Goal: Book appointment/travel/reservation

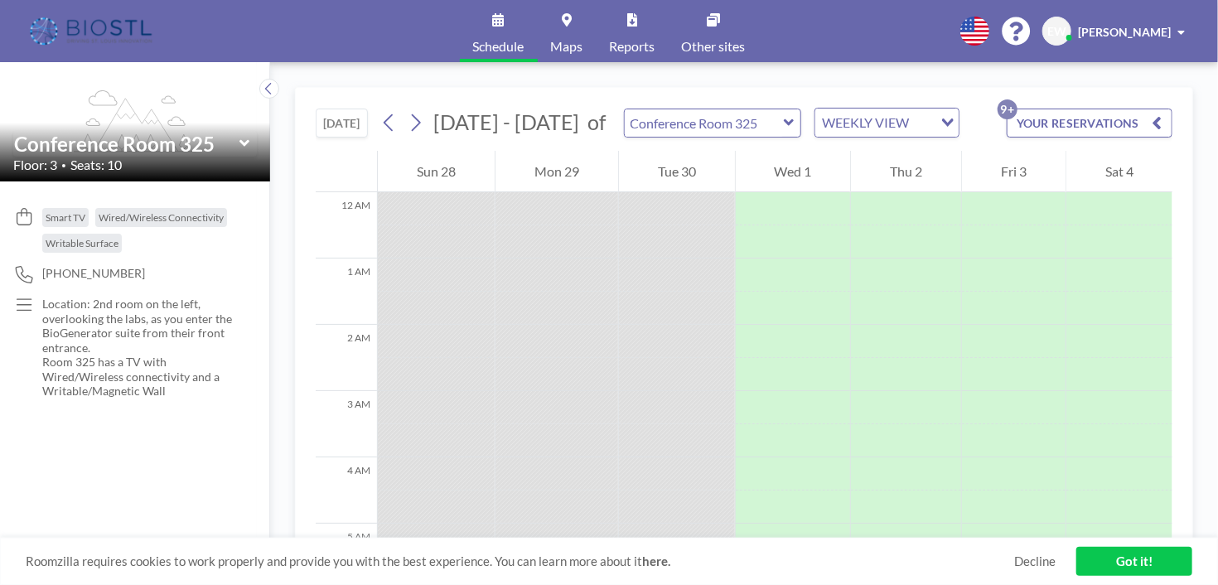
scroll to position [746, 0]
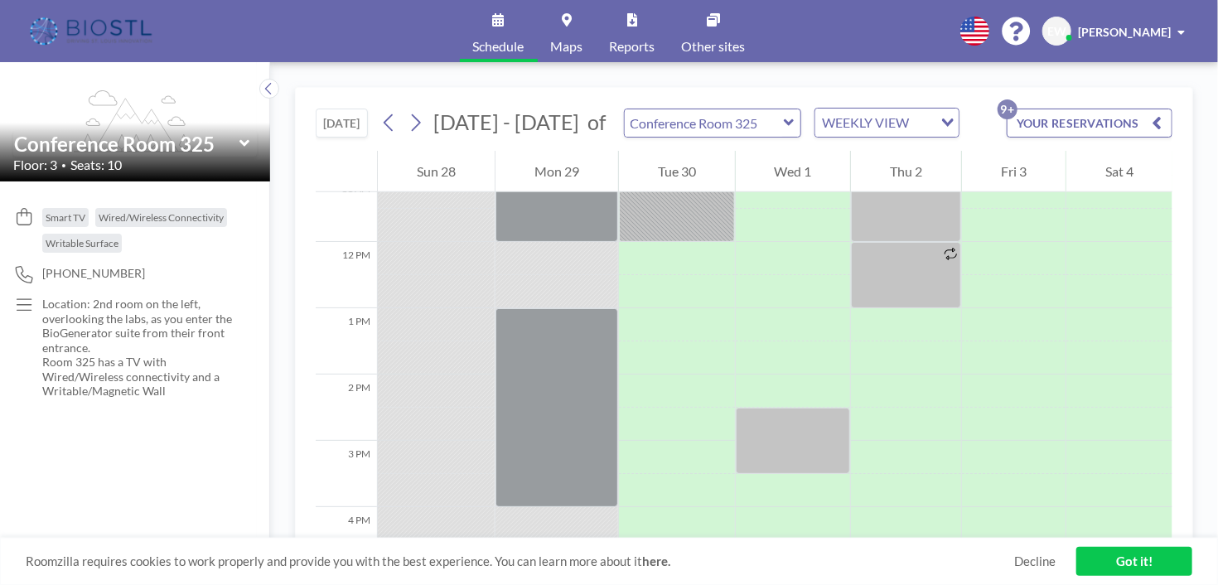
click at [1111, 117] on button "YOUR RESERVATIONS 9+" at bounding box center [1090, 123] width 166 height 29
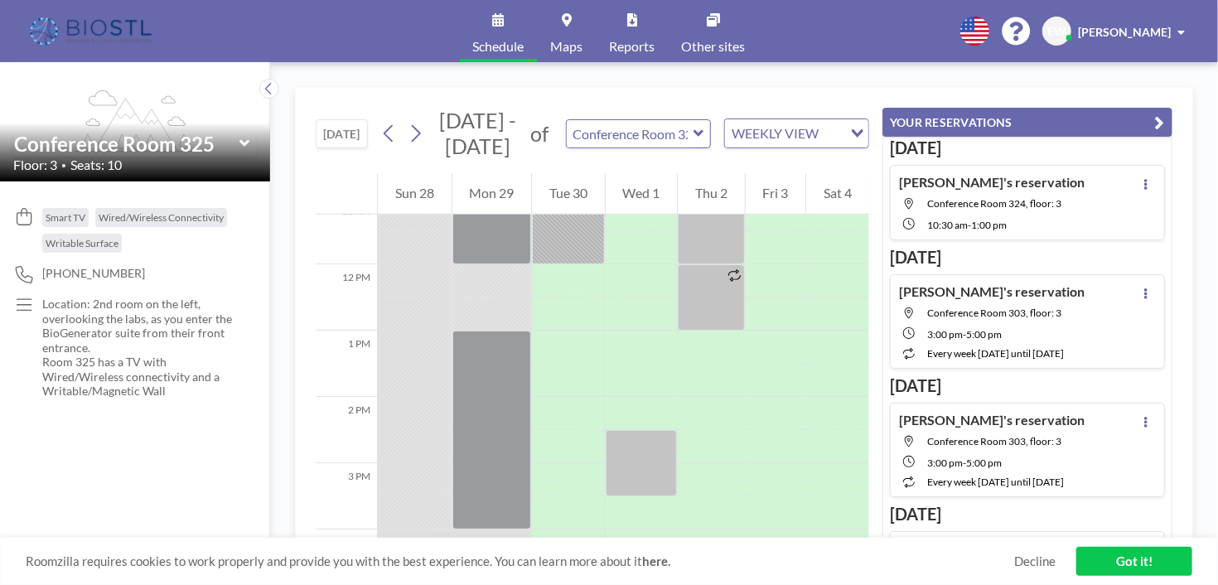
click at [1018, 200] on span "Conference Room 324, floor: 3" at bounding box center [994, 203] width 134 height 12
type input "Conference Room 324"
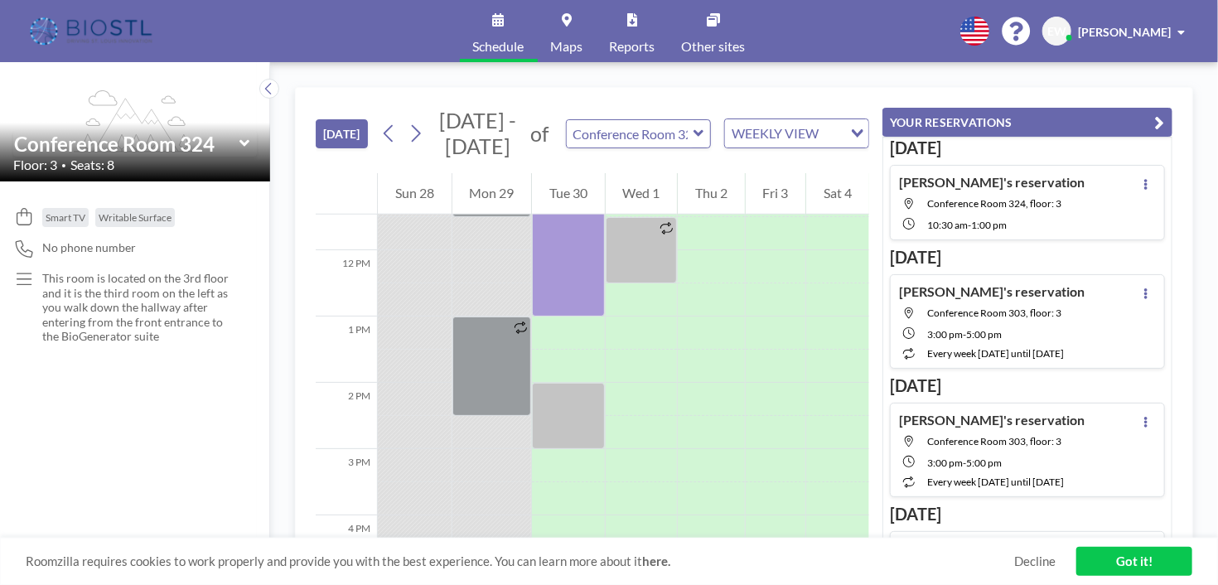
scroll to position [663, 0]
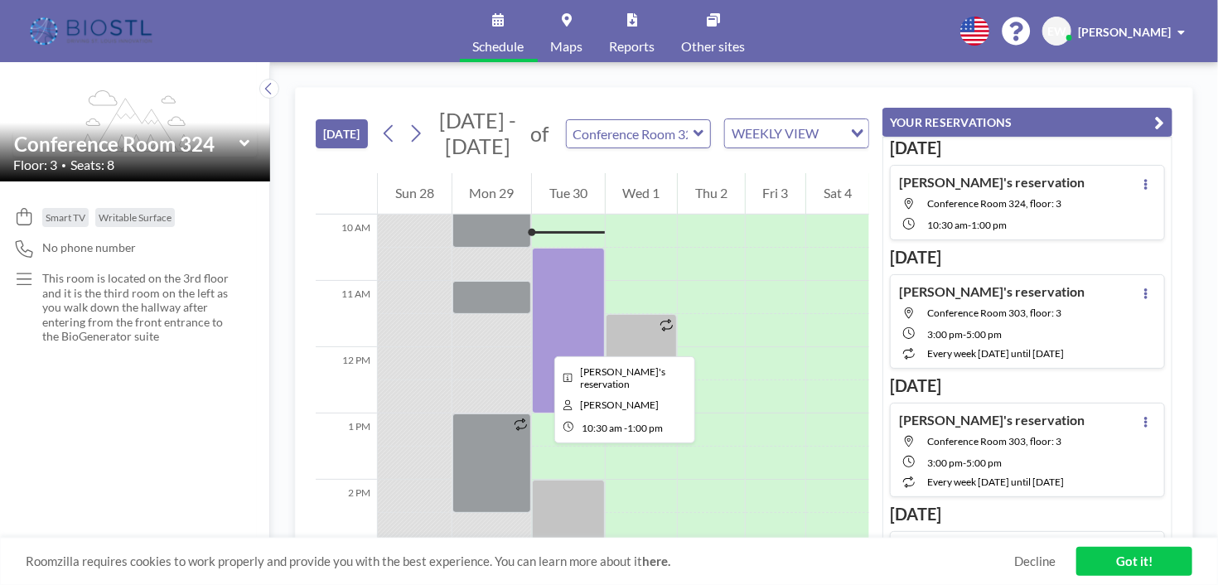
click at [541, 341] on div at bounding box center [568, 331] width 73 height 166
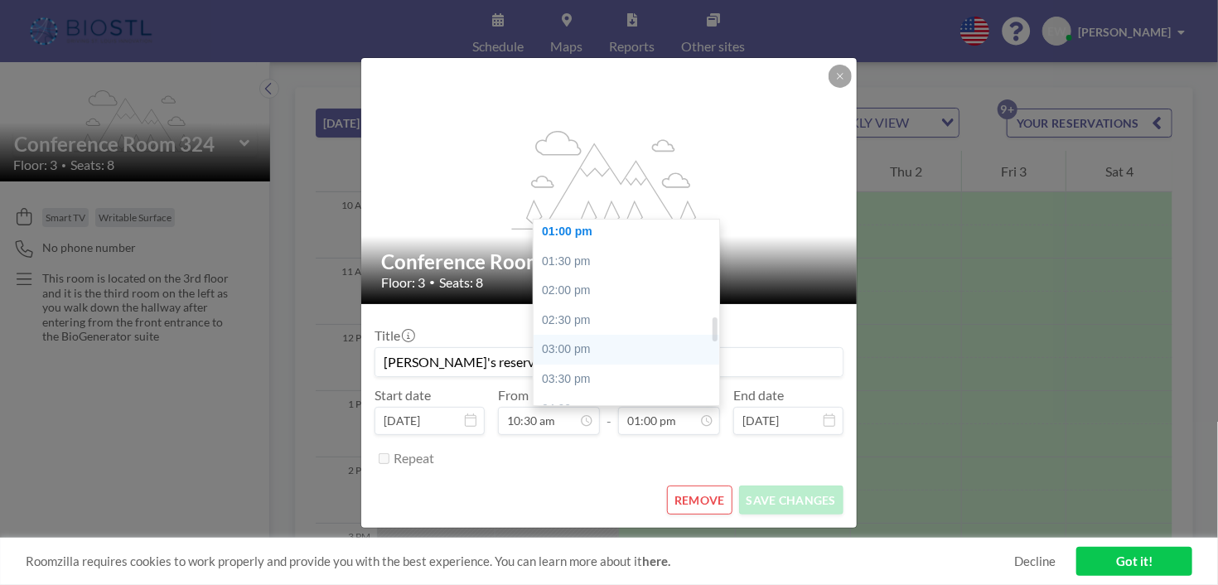
scroll to position [768, 0]
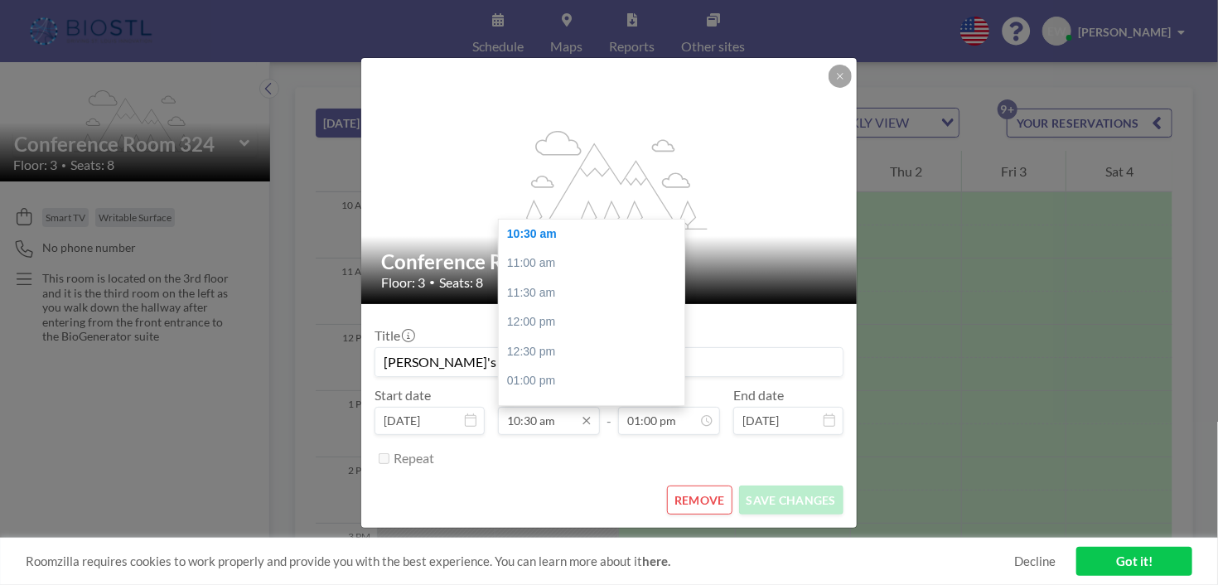
click at [540, 423] on input "10:30 am" at bounding box center [549, 421] width 102 height 28
click at [555, 330] on div "12:00 pm" at bounding box center [596, 323] width 194 height 30
type input "12:00 pm"
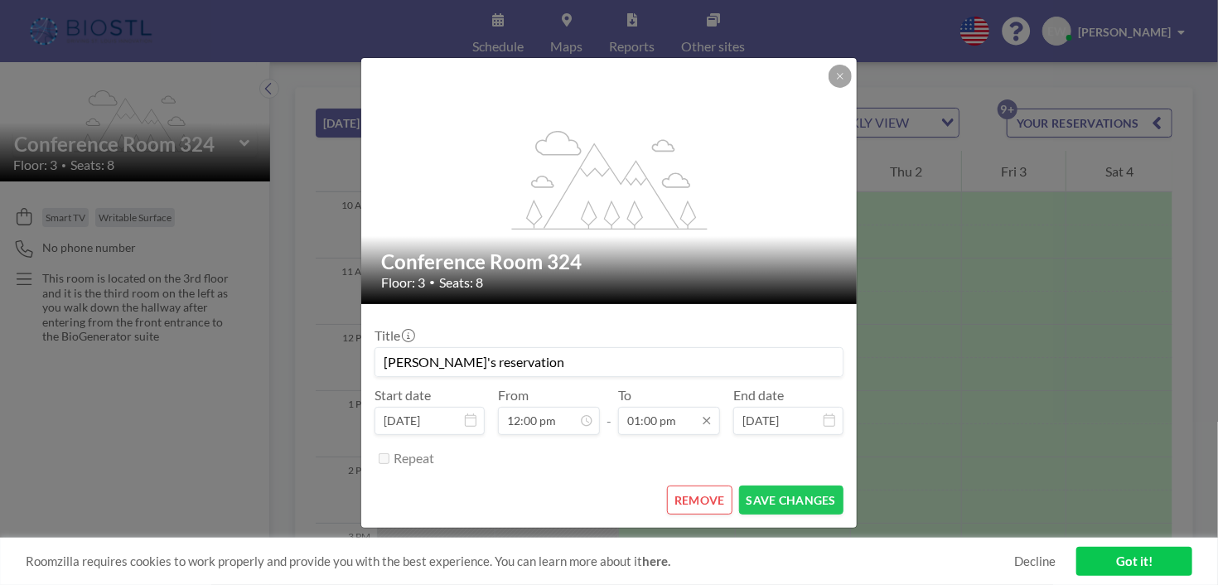
scroll to position [89, 0]
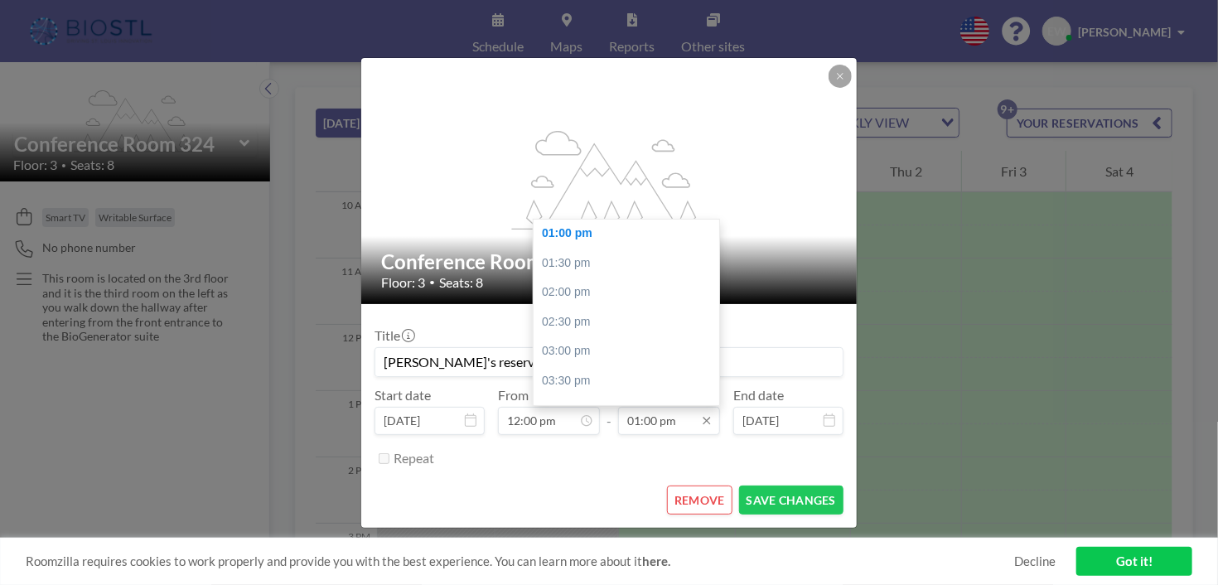
click at [659, 416] on input "01:00 pm" at bounding box center [669, 421] width 102 height 28
click at [609, 349] on div "03:00 pm" at bounding box center [631, 352] width 194 height 30
type input "03:00 pm"
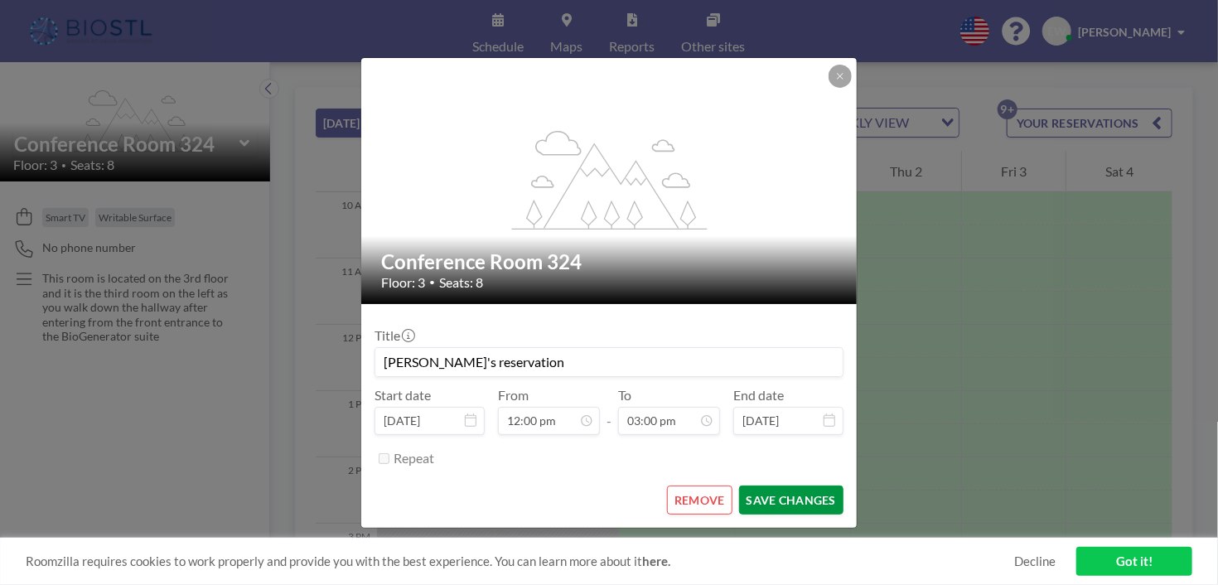
click at [794, 493] on button "SAVE CHANGES" at bounding box center [791, 500] width 104 height 29
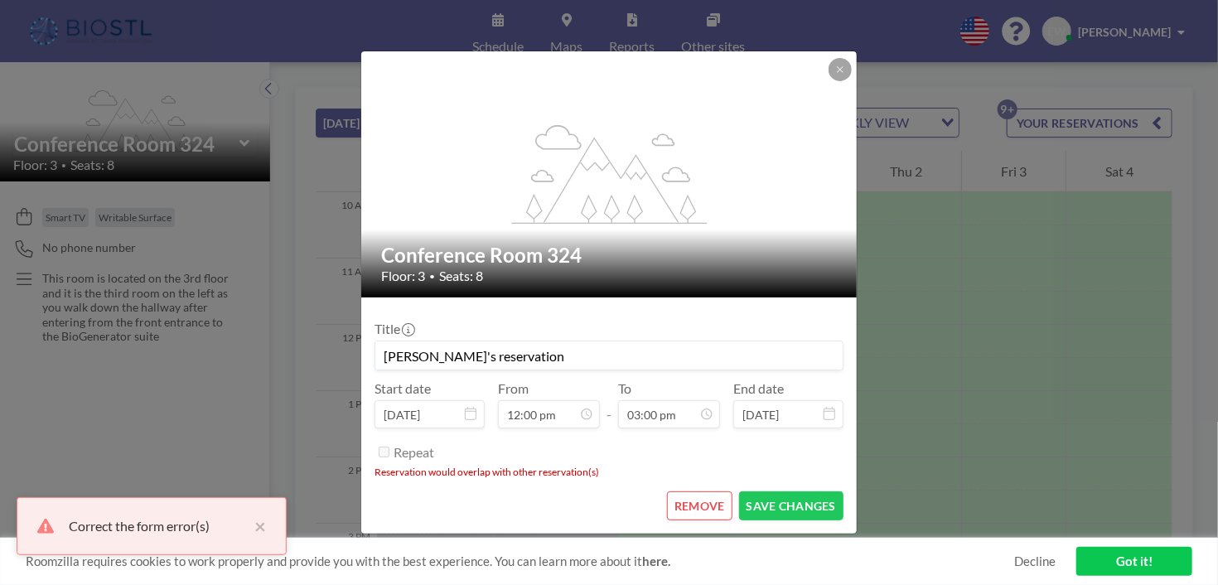
click at [964, 409] on div "flex-grow: 1.2; Conference Room 324 Floor: 3 • Seats: 8 Title [PERSON_NAME]'s r…" at bounding box center [609, 292] width 1218 height 585
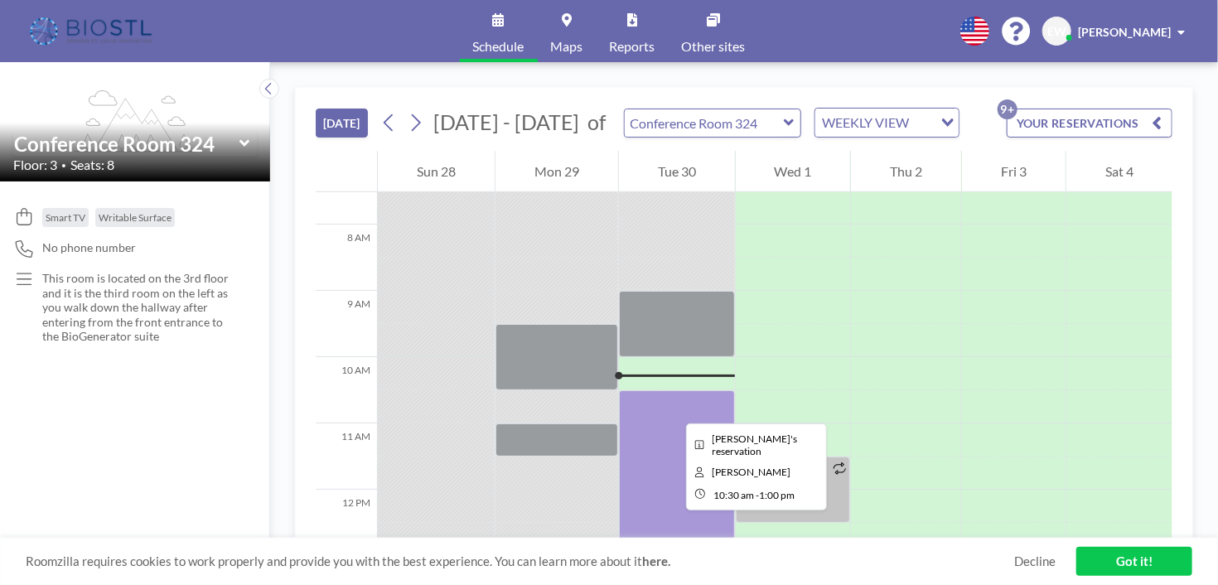
scroll to position [497, 0]
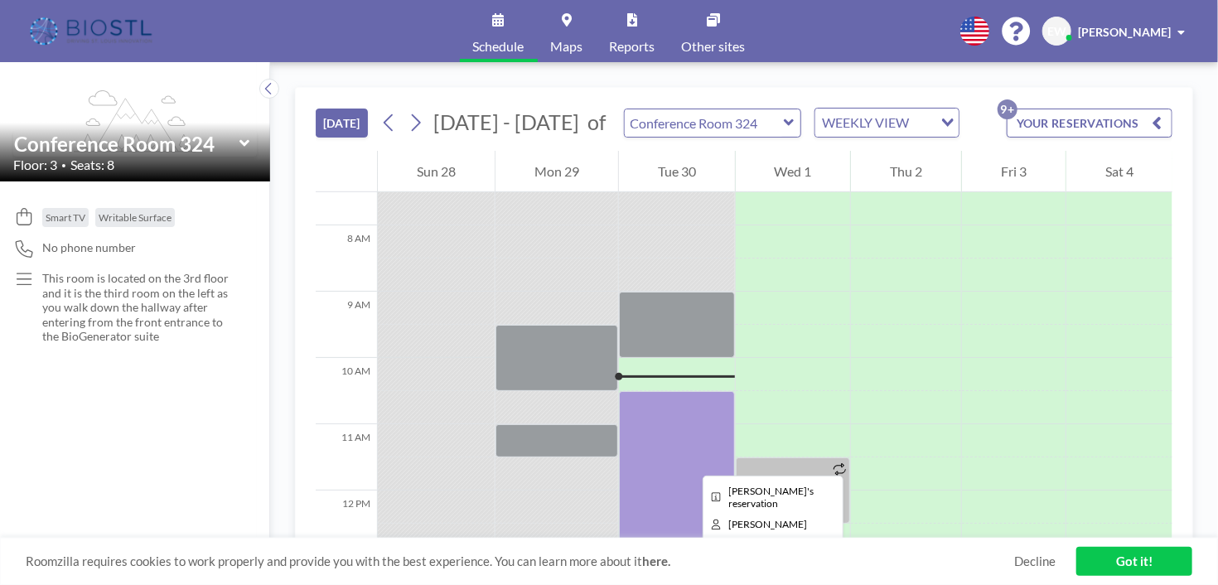
click at [685, 453] on div at bounding box center [677, 474] width 116 height 166
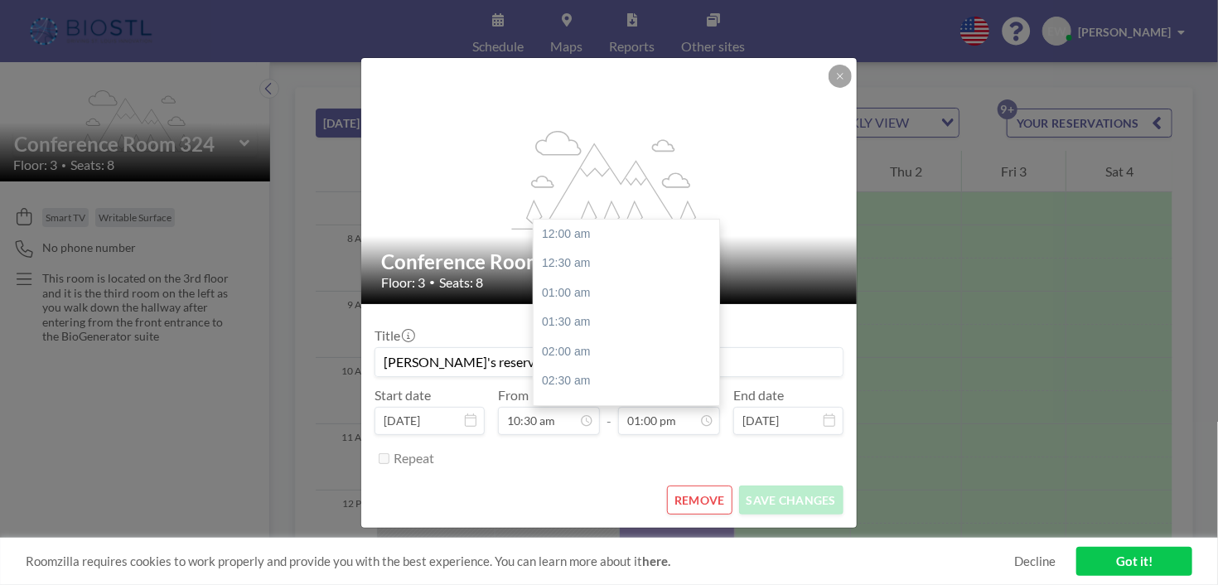
scroll to position [768, 0]
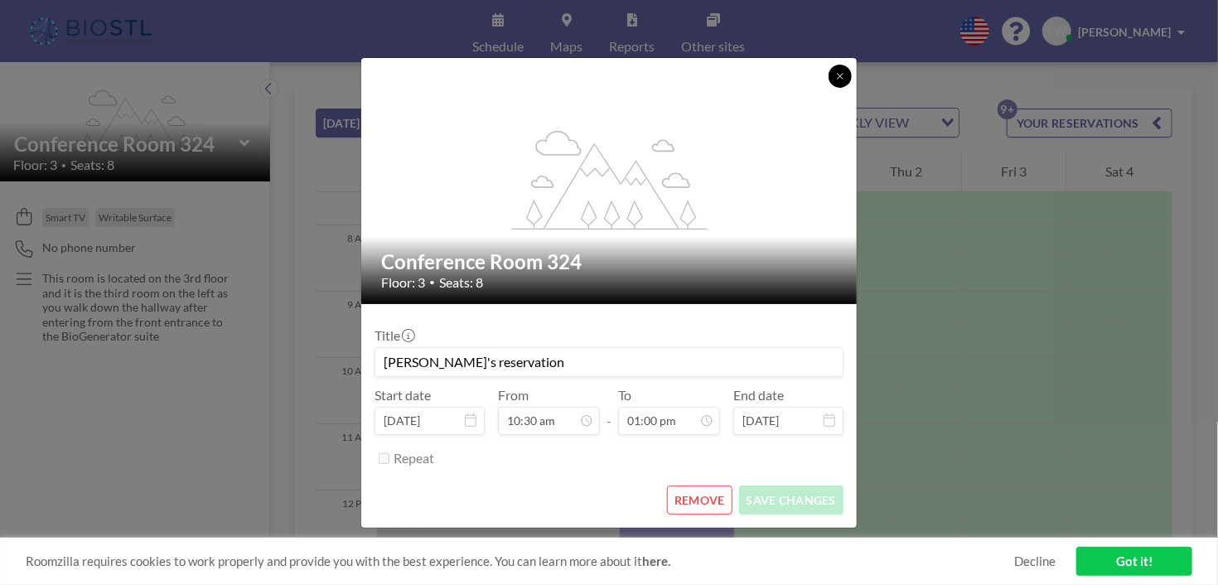
click at [837, 75] on icon at bounding box center [840, 76] width 10 height 10
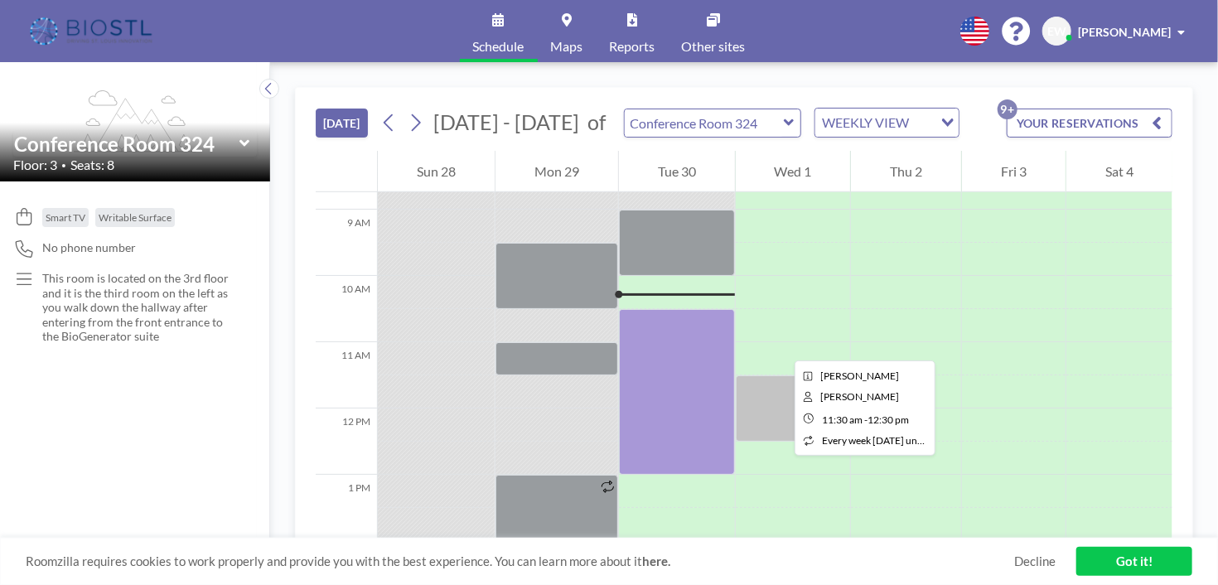
scroll to position [663, 0]
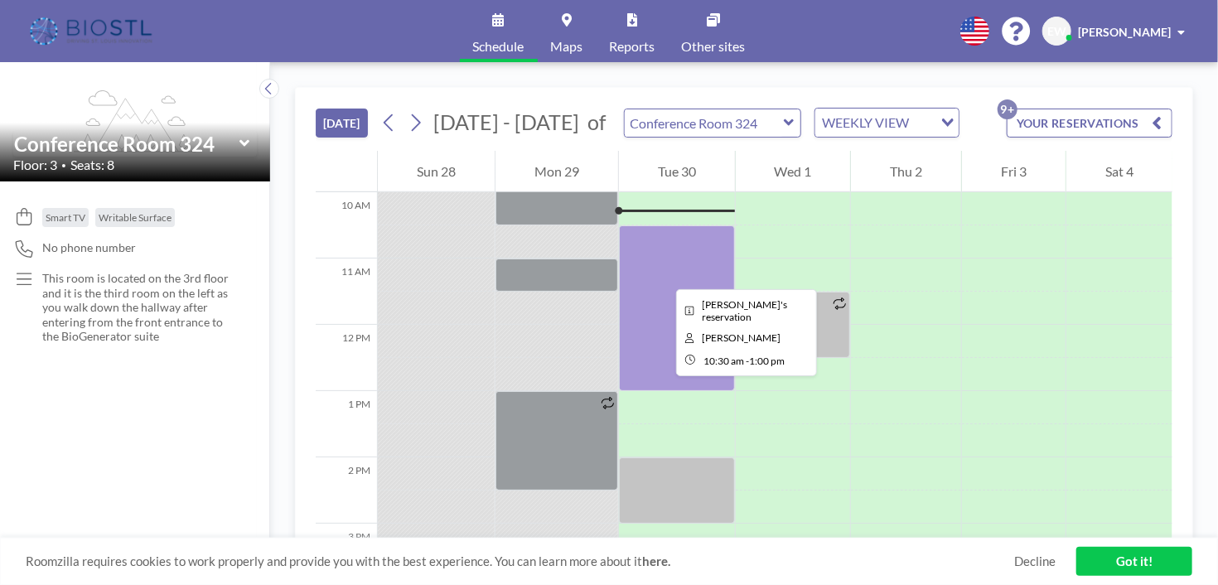
click at [663, 274] on div at bounding box center [677, 308] width 116 height 166
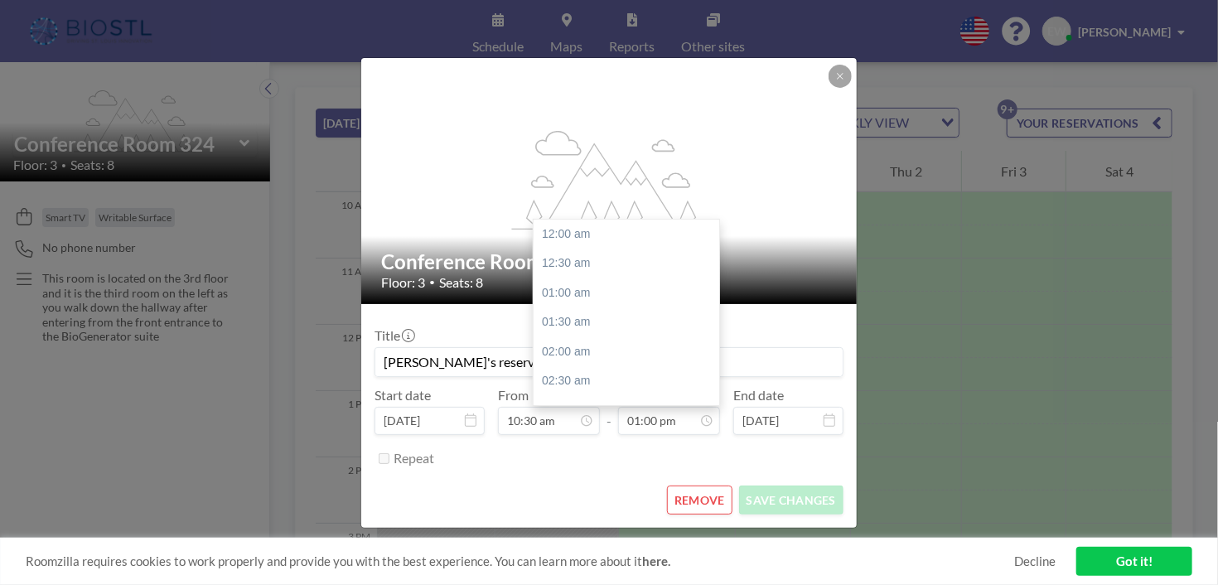
scroll to position [768, 0]
click at [645, 426] on input "01:00 pm" at bounding box center [669, 421] width 102 height 28
click at [573, 370] on div "02:00 pm" at bounding box center [631, 376] width 194 height 30
type input "02:00 pm"
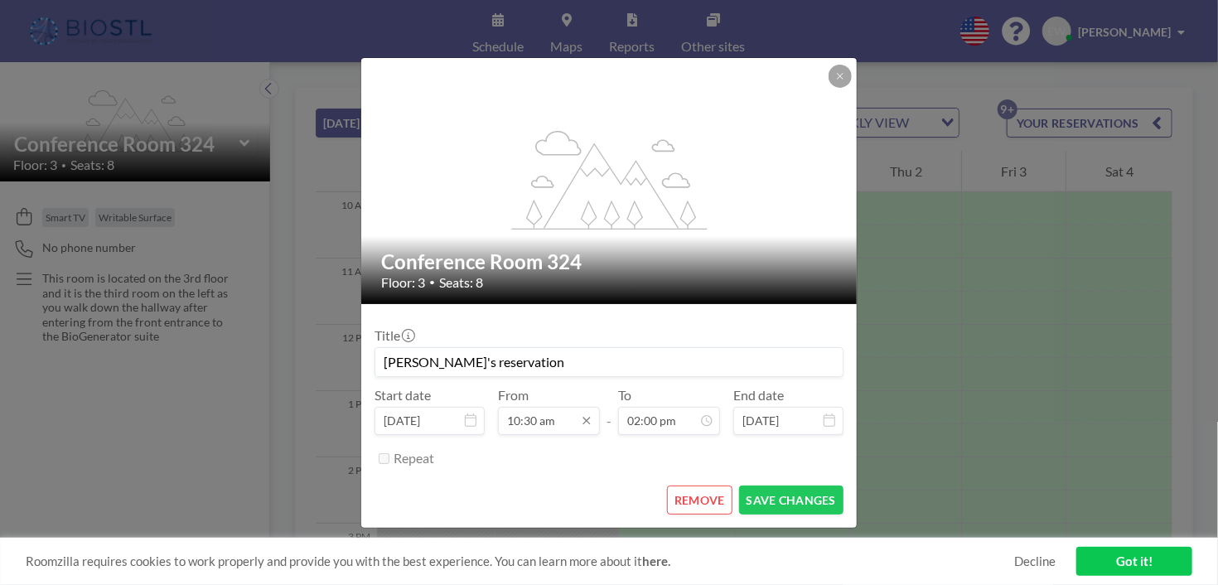
click at [550, 419] on input "10:30 am" at bounding box center [549, 421] width 102 height 28
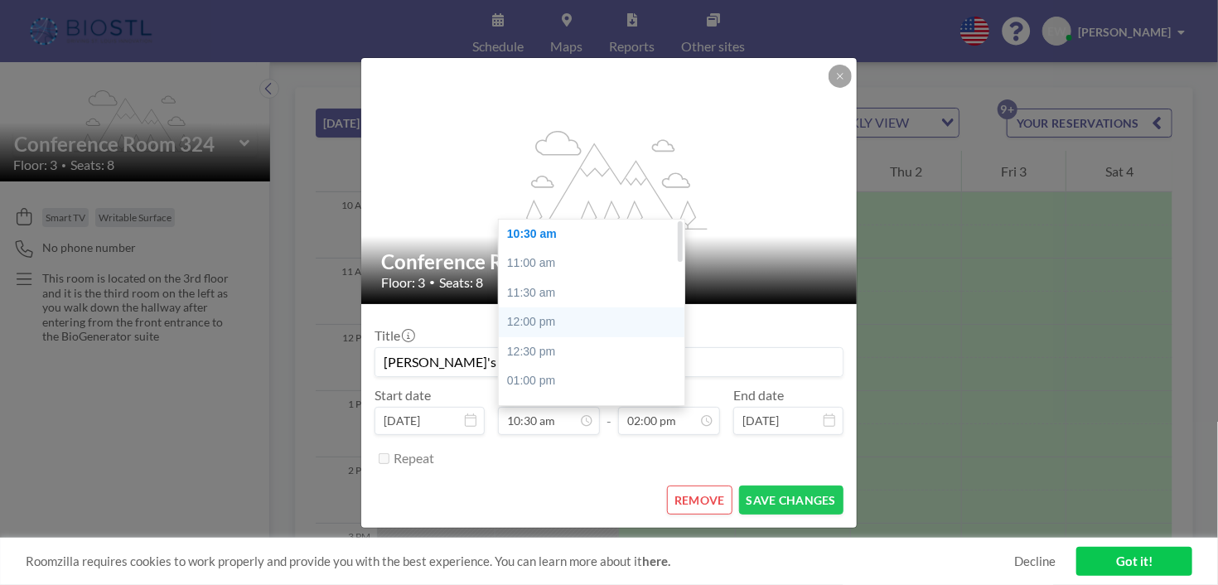
click at [557, 309] on div "12:00 pm" at bounding box center [596, 323] width 194 height 30
type input "12:00 pm"
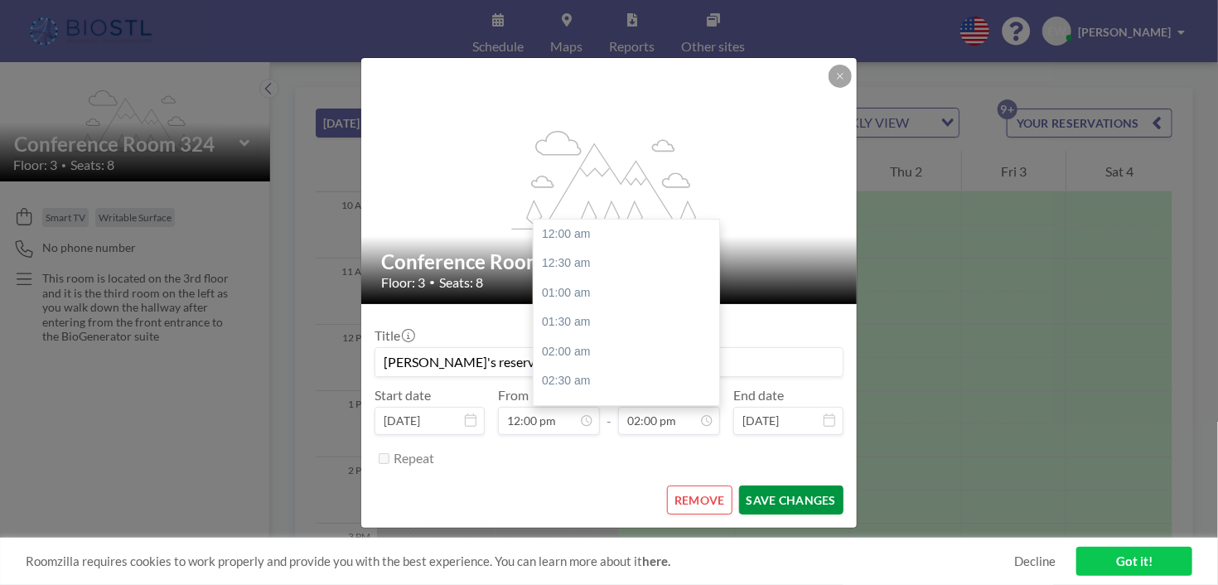
scroll to position [826, 0]
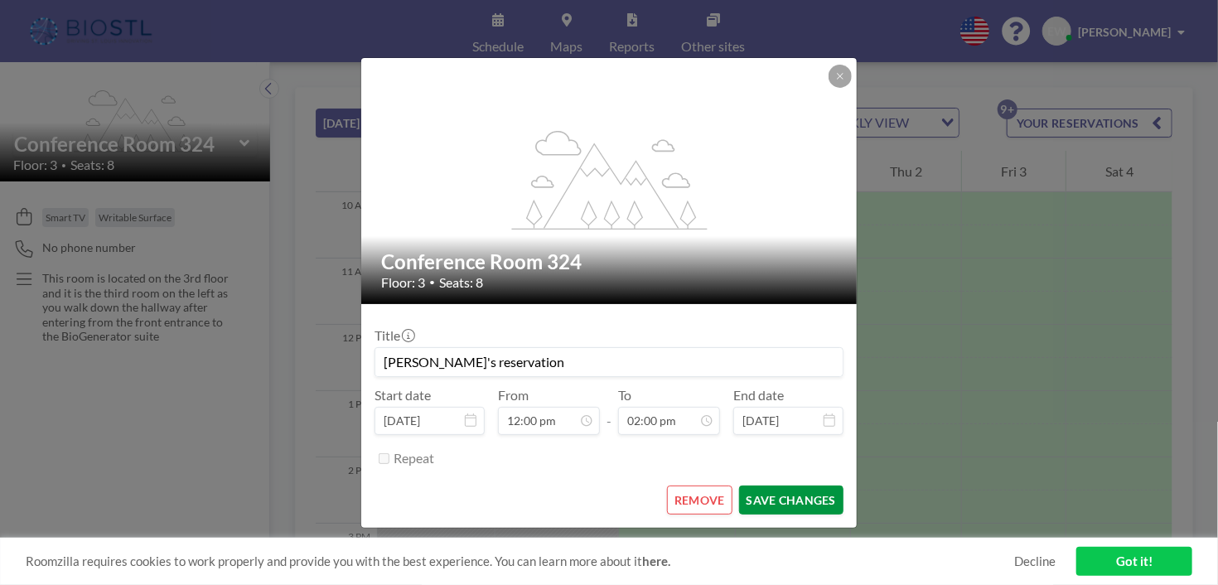
click at [795, 495] on button "SAVE CHANGES" at bounding box center [791, 500] width 104 height 29
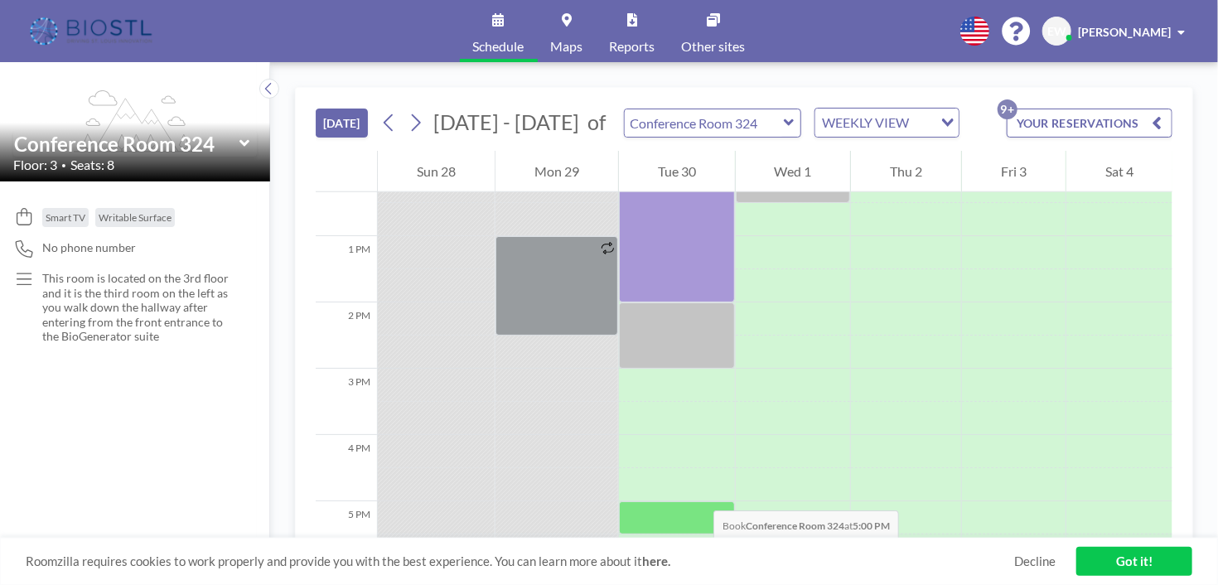
scroll to position [829, 0]
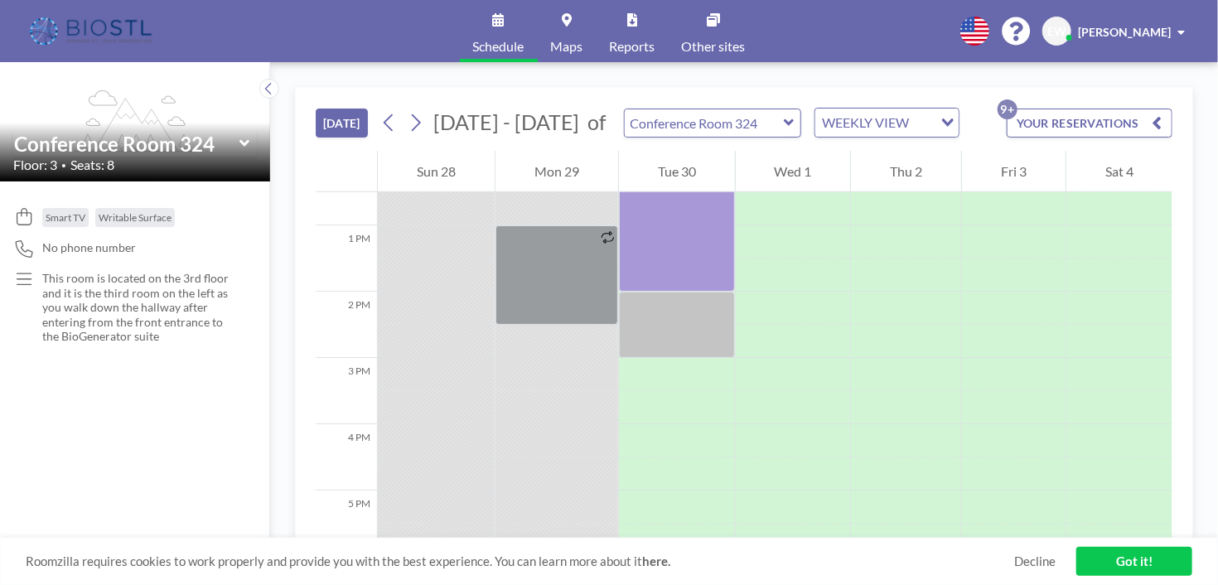
click at [784, 128] on icon at bounding box center [789, 122] width 11 height 17
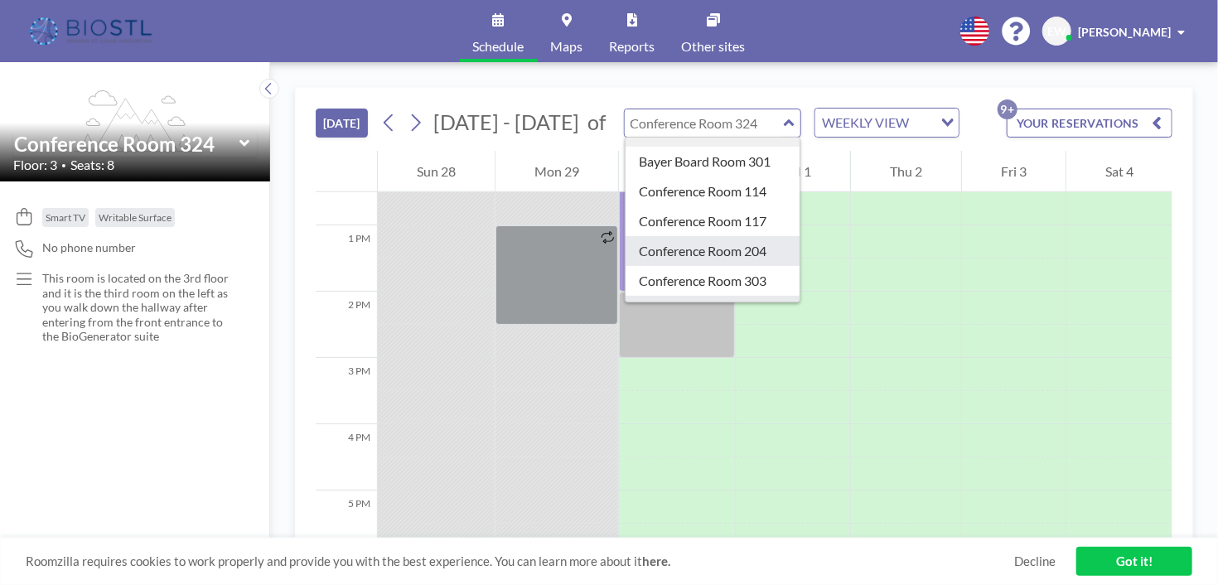
scroll to position [414, 0]
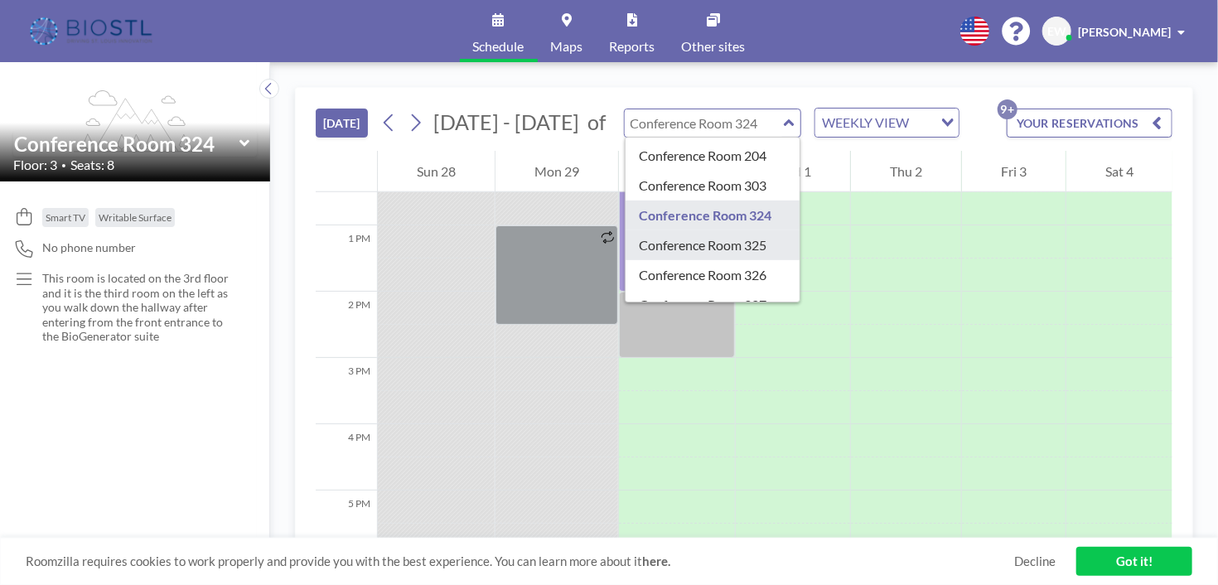
type input "Conference Room 325"
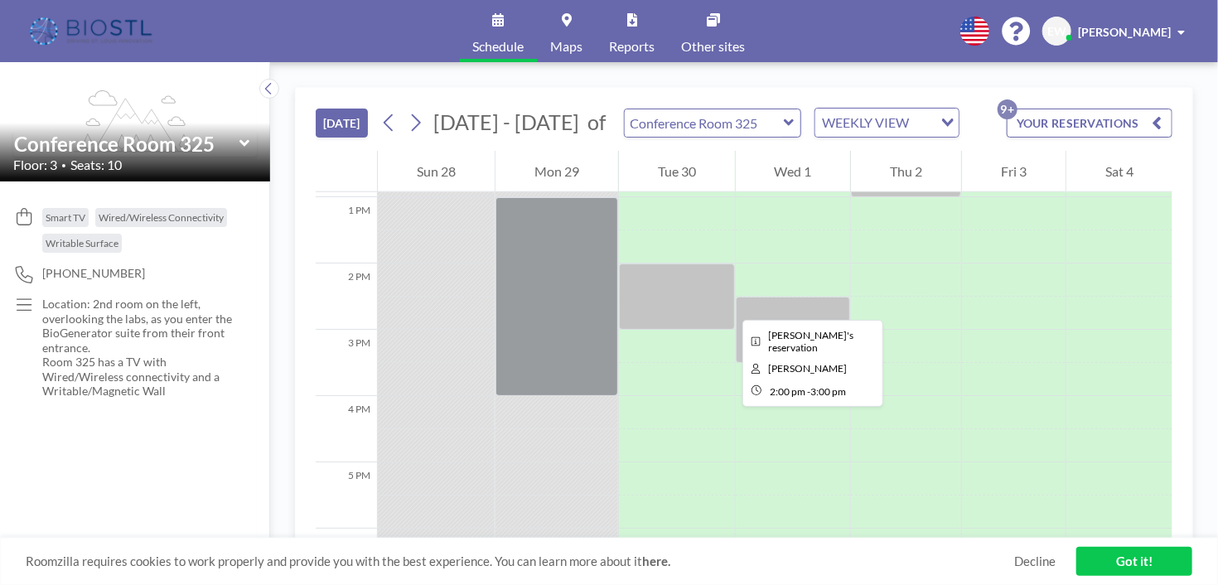
scroll to position [829, 0]
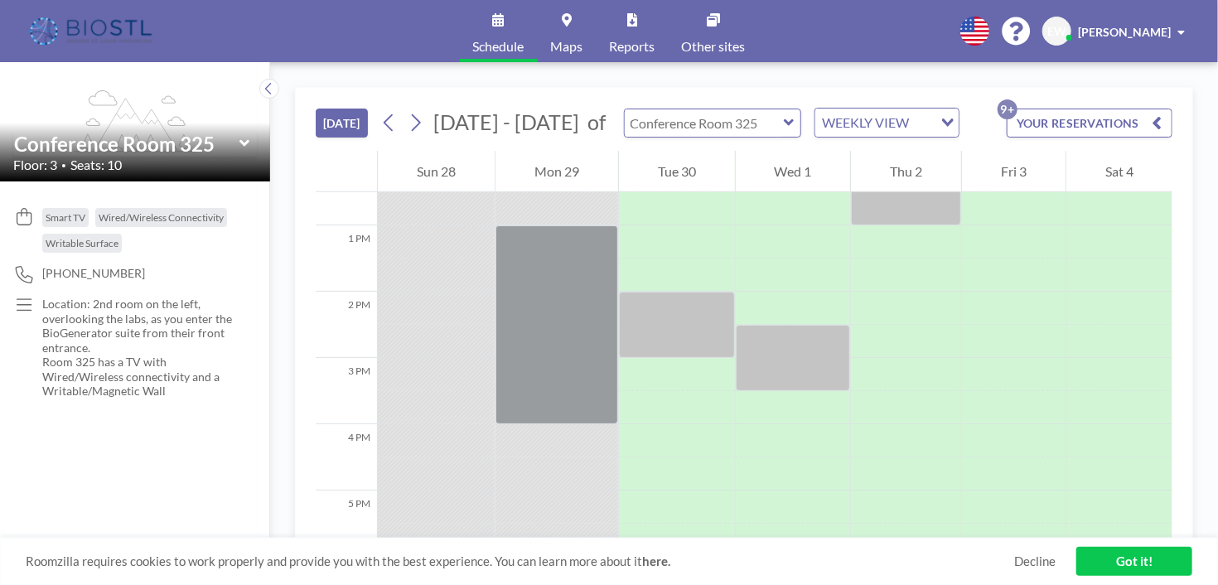
click at [729, 121] on input "text" at bounding box center [704, 122] width 159 height 27
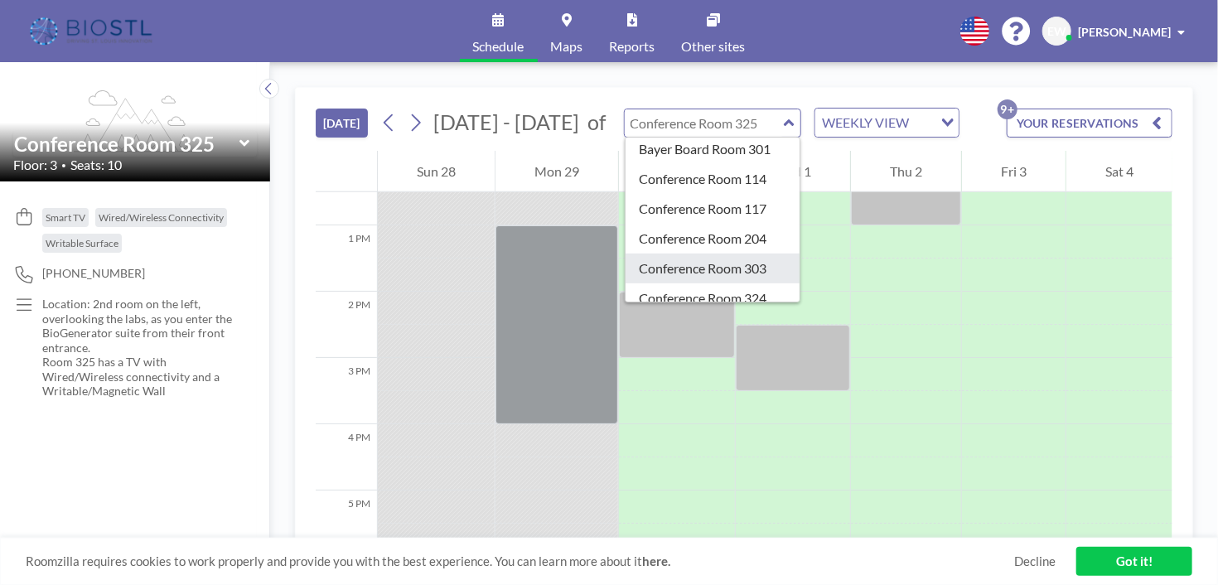
scroll to position [414, 0]
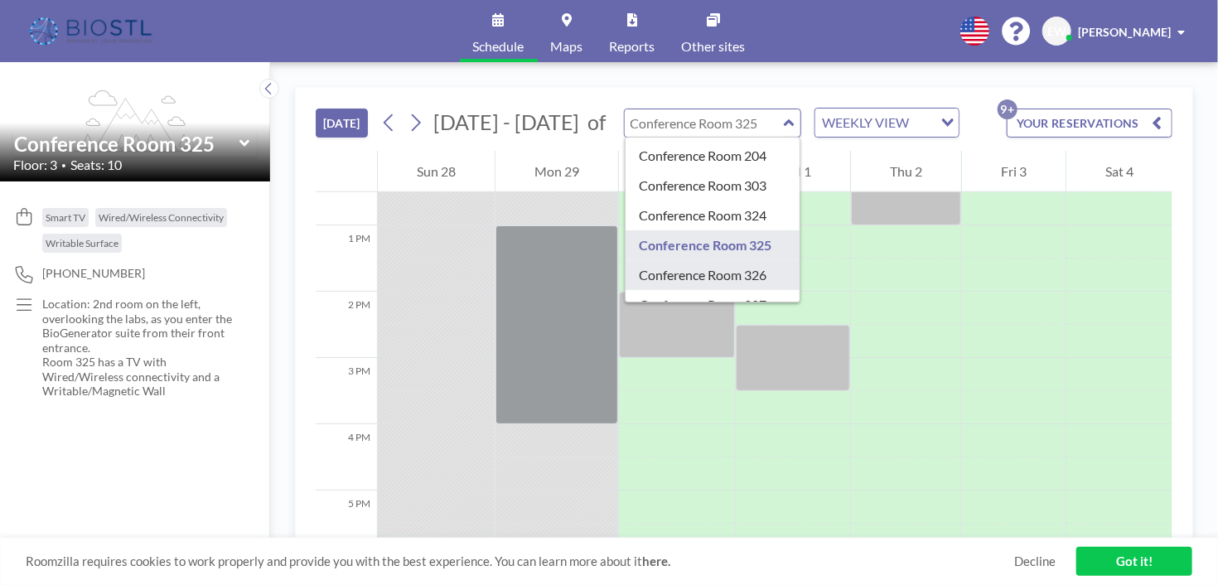
type input "Conference Room 326"
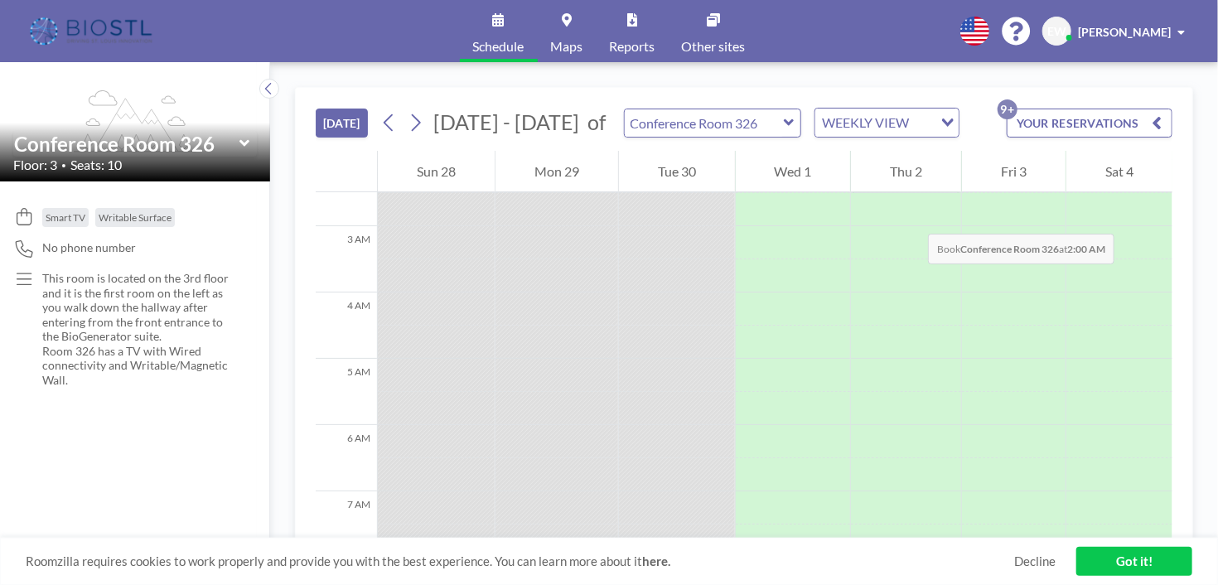
scroll to position [166, 0]
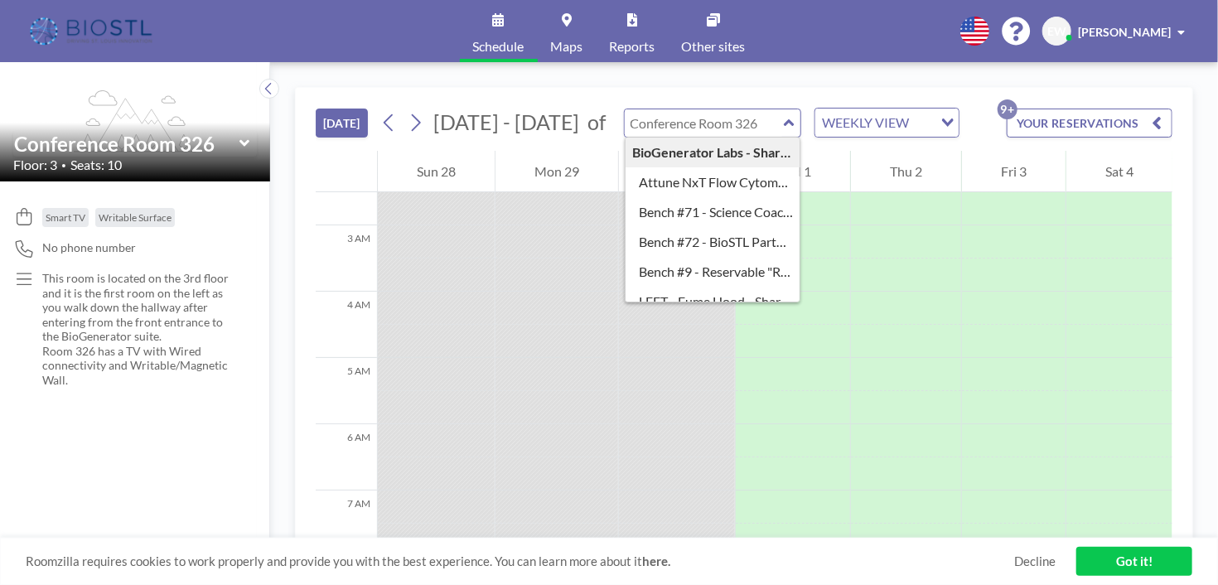
click at [751, 131] on input "text" at bounding box center [704, 122] width 159 height 27
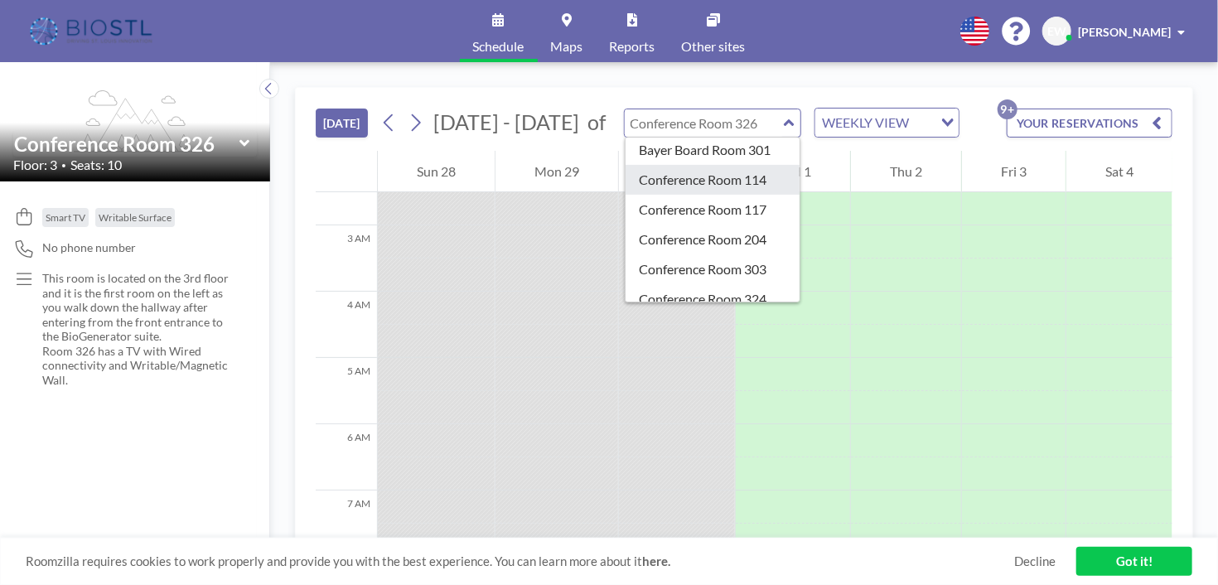
scroll to position [332, 0]
type input "Conference Room 303"
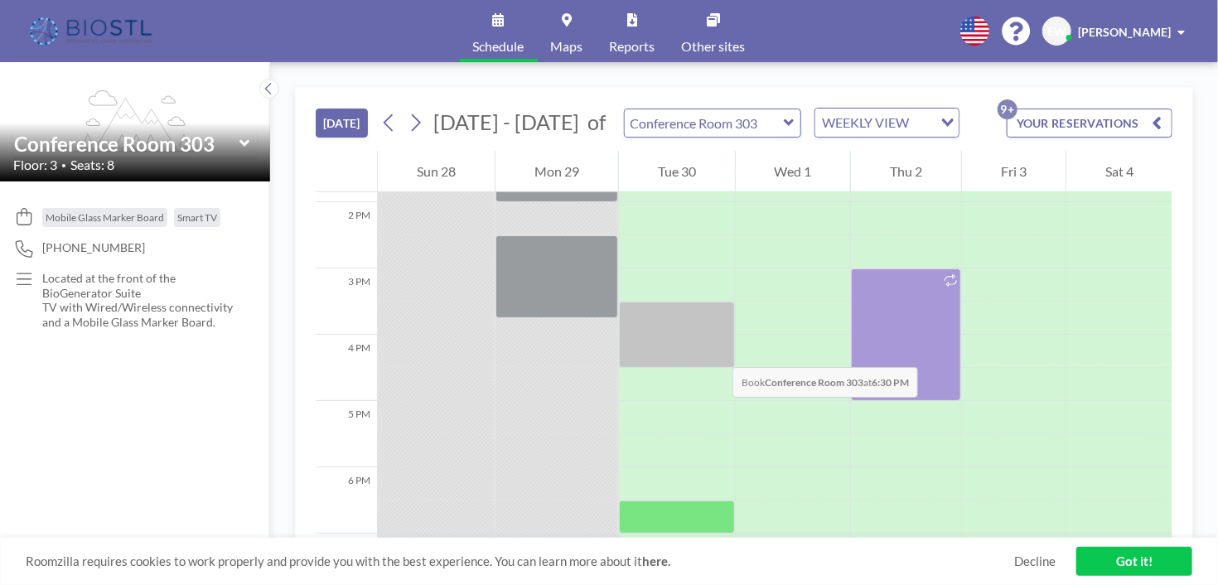
scroll to position [746, 0]
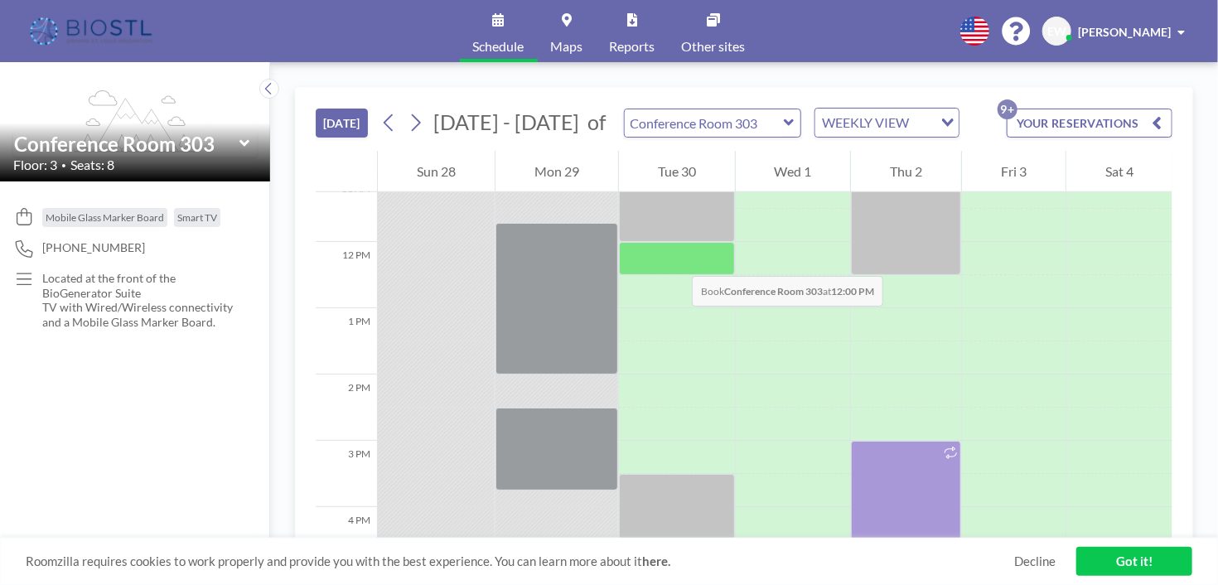
click at [676, 259] on div at bounding box center [677, 258] width 116 height 33
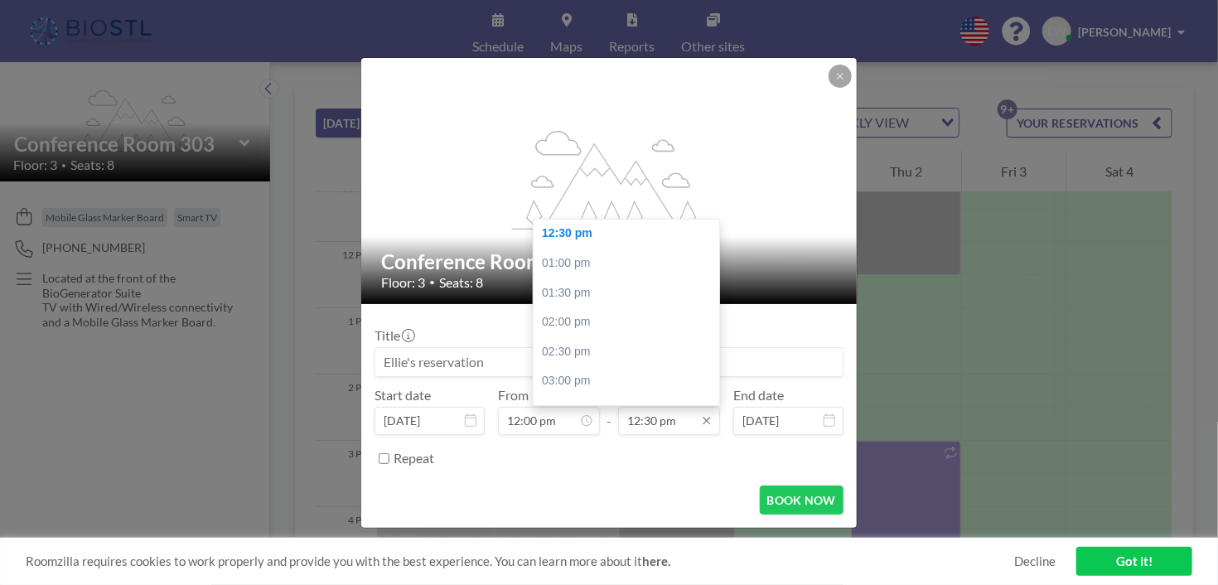
click at [680, 424] on input "12:30 pm" at bounding box center [669, 421] width 102 height 28
click at [600, 325] on div "03:30 pm" at bounding box center [631, 328] width 194 height 30
type input "03:30 pm"
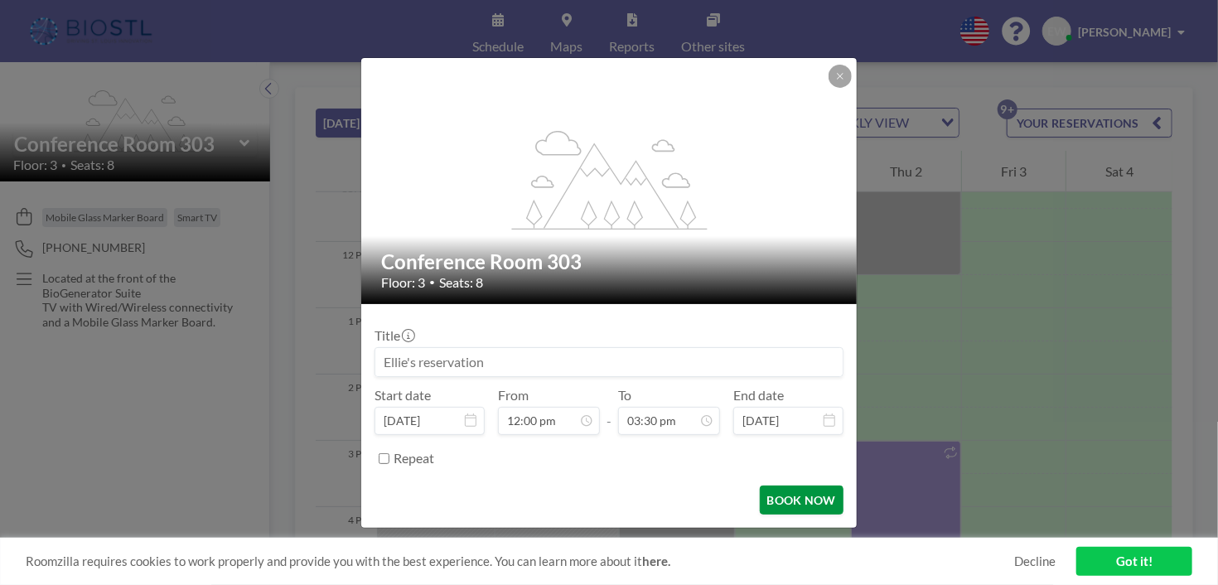
scroll to position [915, 0]
click at [783, 505] on button "BOOK NOW" at bounding box center [802, 500] width 84 height 29
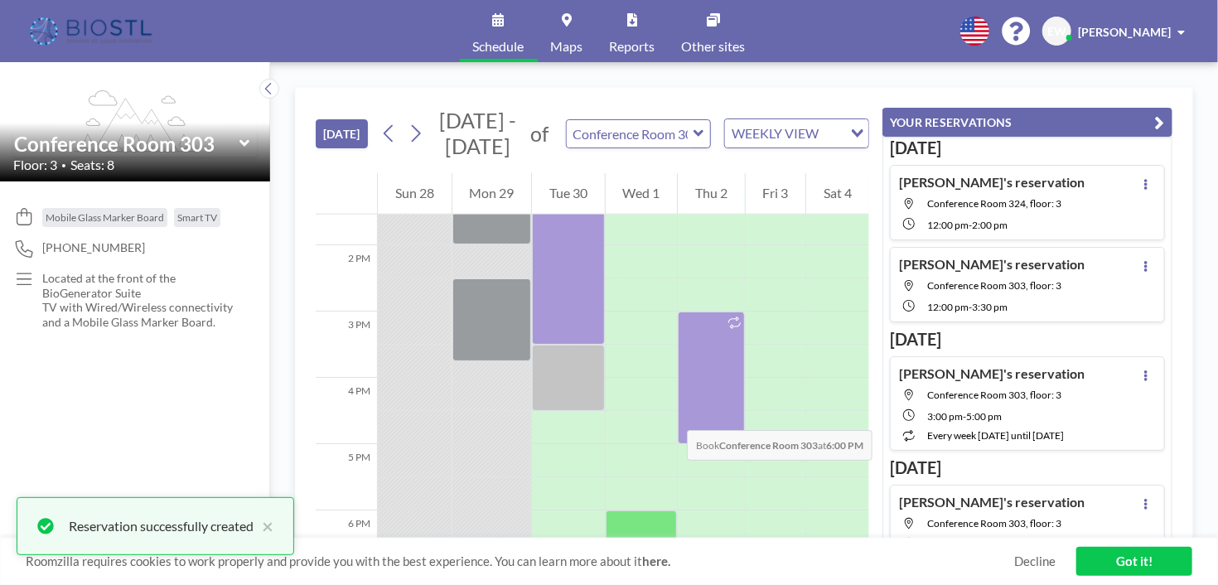
scroll to position [829, 0]
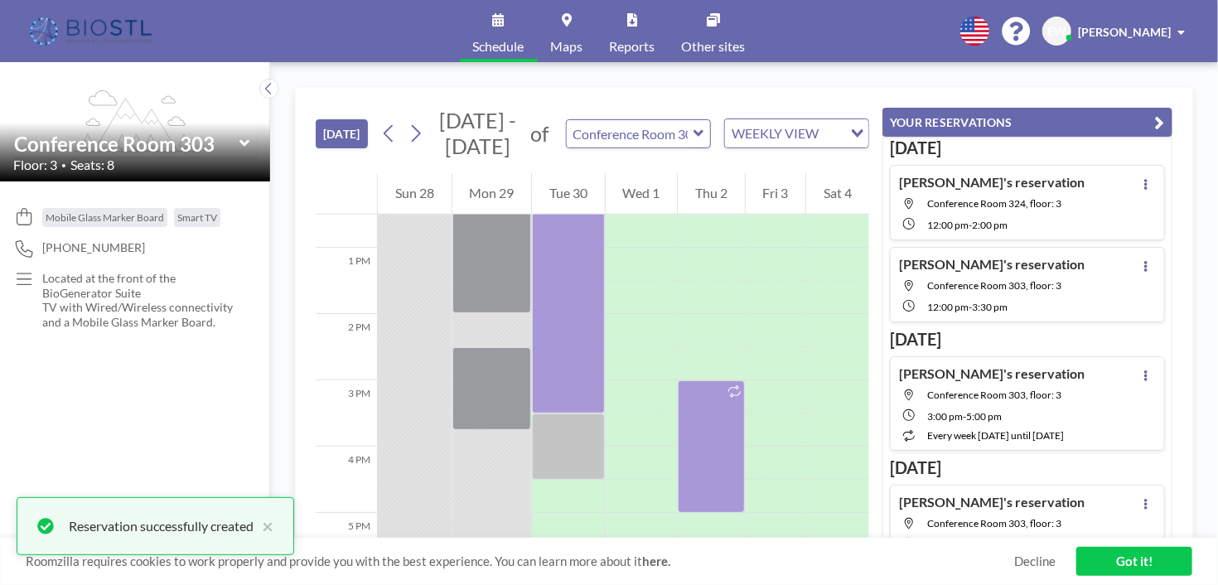
click at [1049, 303] on div "12:00 PM - 3:30 PM" at bounding box center [1005, 305] width 157 height 15
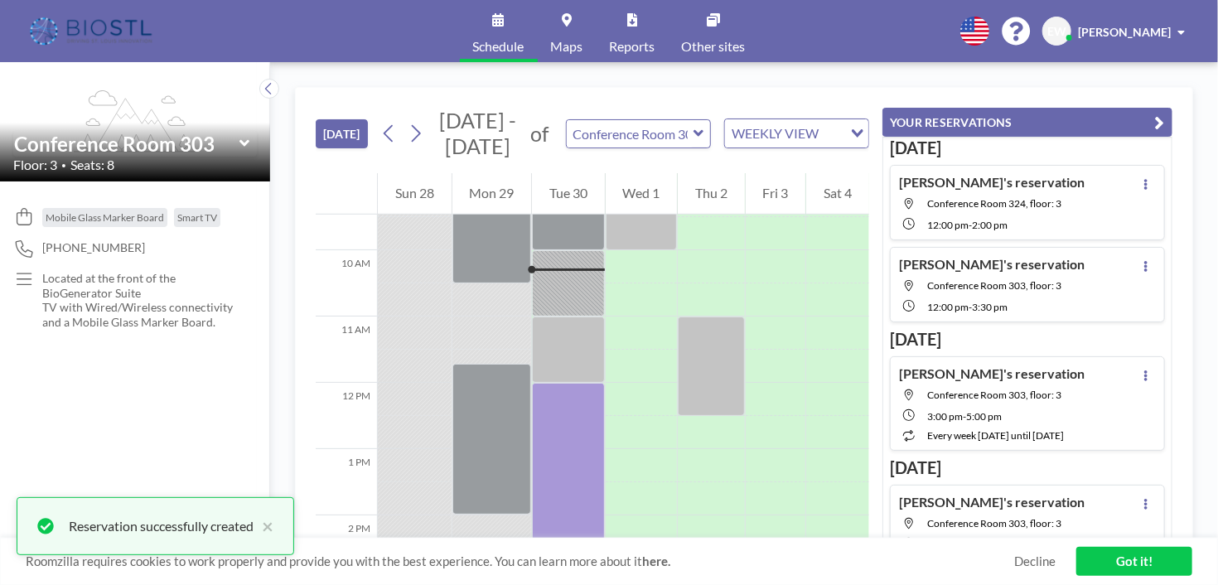
scroll to position [763, 0]
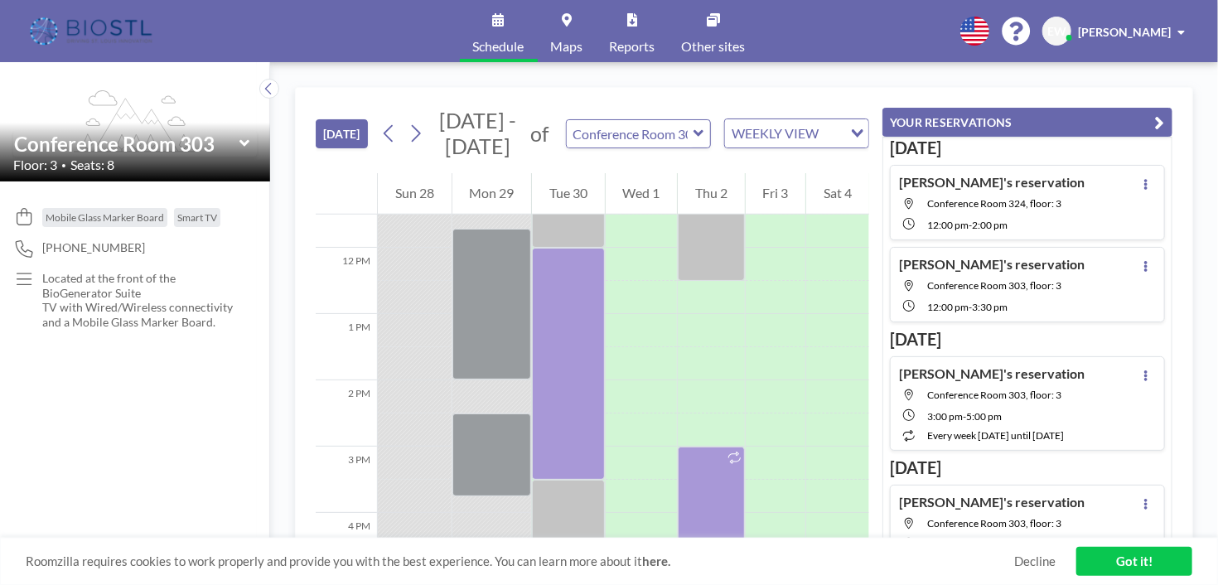
click at [1032, 211] on div "[PERSON_NAME]'s reservation Conference Room 324, floor: 3 12:00 PM - 2:00 PM" at bounding box center [992, 202] width 186 height 57
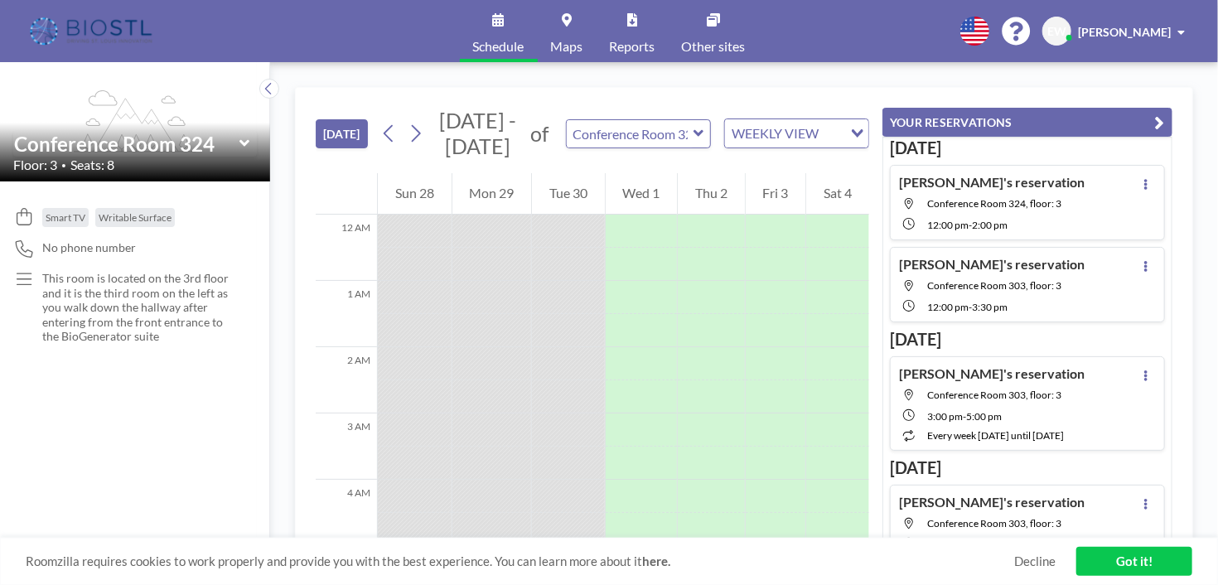
click at [1047, 216] on div "12:00 PM - 2:00 PM" at bounding box center [1005, 223] width 157 height 15
click at [1143, 186] on icon at bounding box center [1146, 184] width 7 height 11
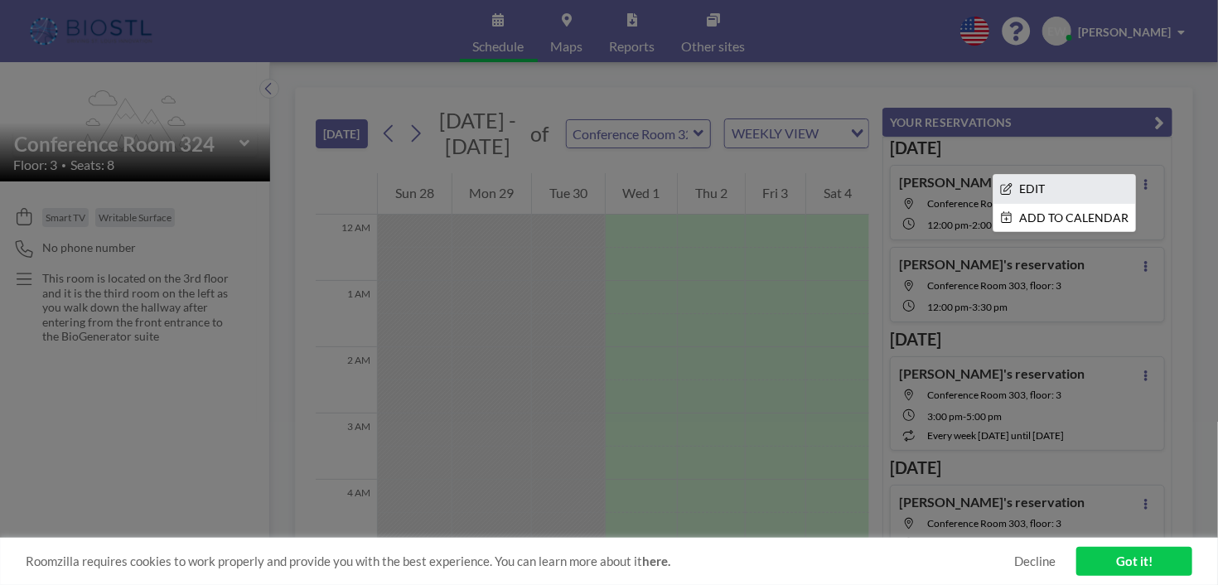
click at [1044, 188] on li "EDIT" at bounding box center [1065, 189] width 142 height 28
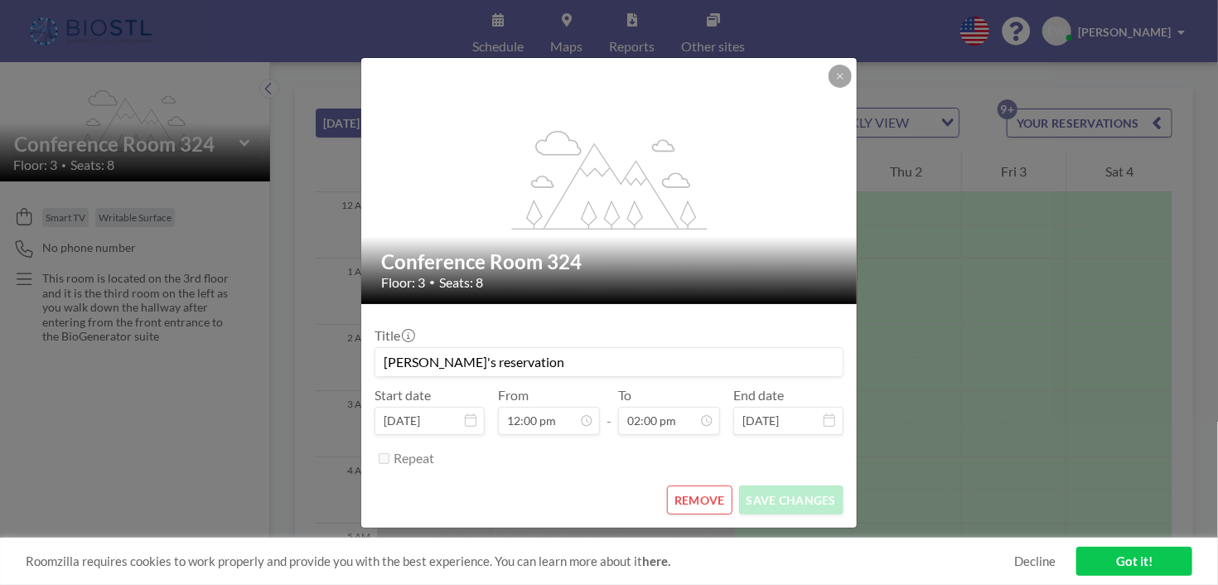
click at [705, 508] on button "REMOVE" at bounding box center [699, 500] width 65 height 29
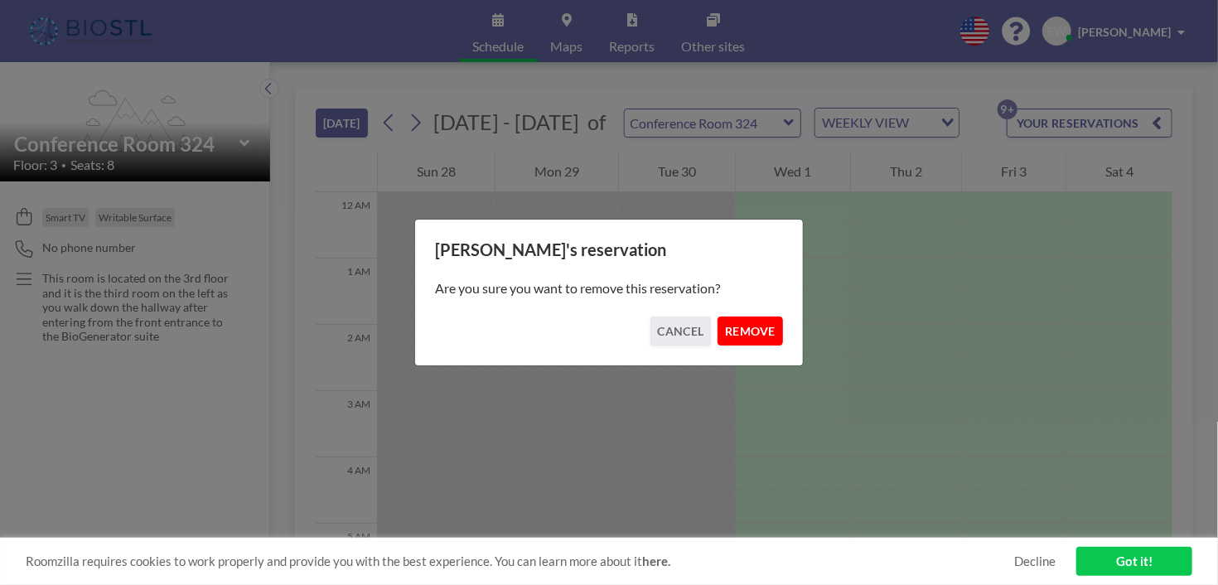
click at [739, 327] on button "REMOVE" at bounding box center [750, 331] width 65 height 29
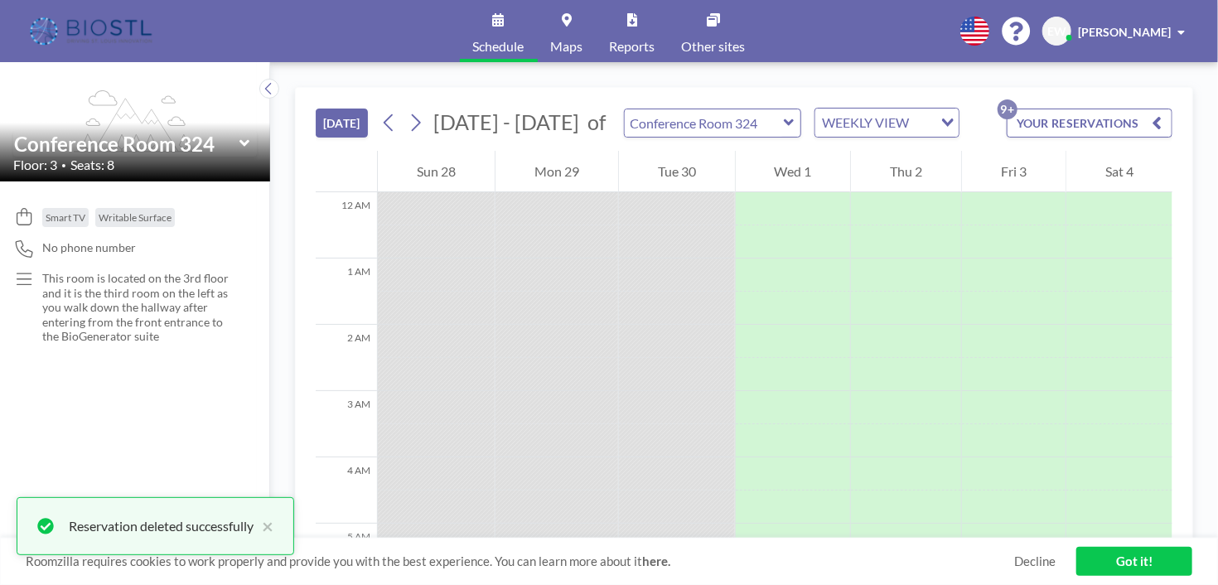
drag, startPoint x: 1078, startPoint y: 117, endPoint x: 1071, endPoint y: 124, distance: 10.0
click at [1078, 118] on button "YOUR RESERVATIONS 9+" at bounding box center [1090, 123] width 166 height 29
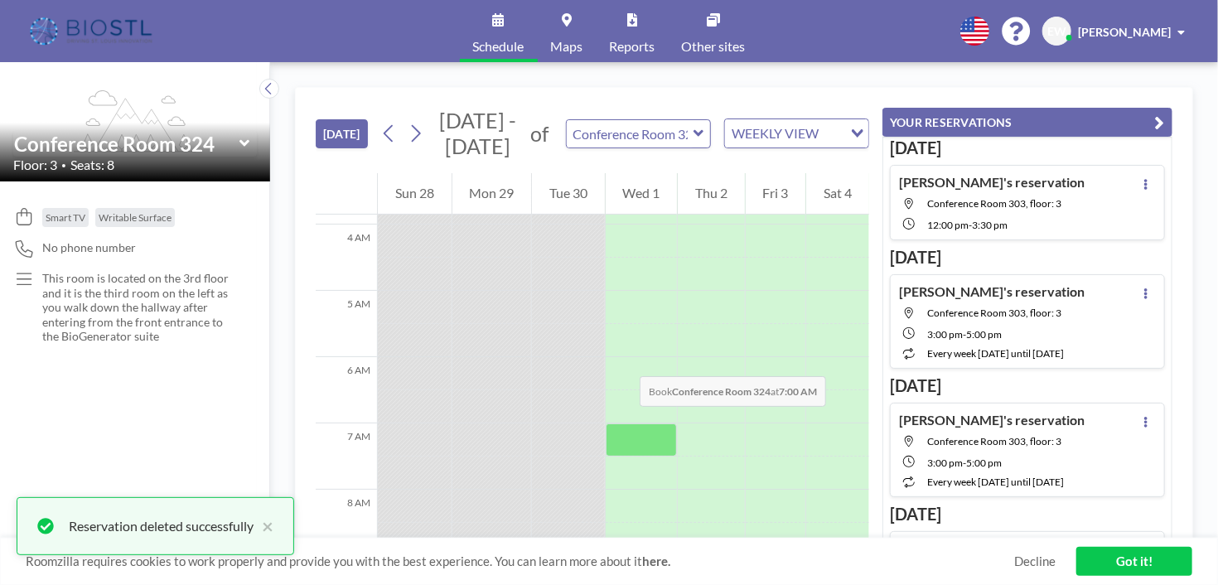
scroll to position [332, 0]
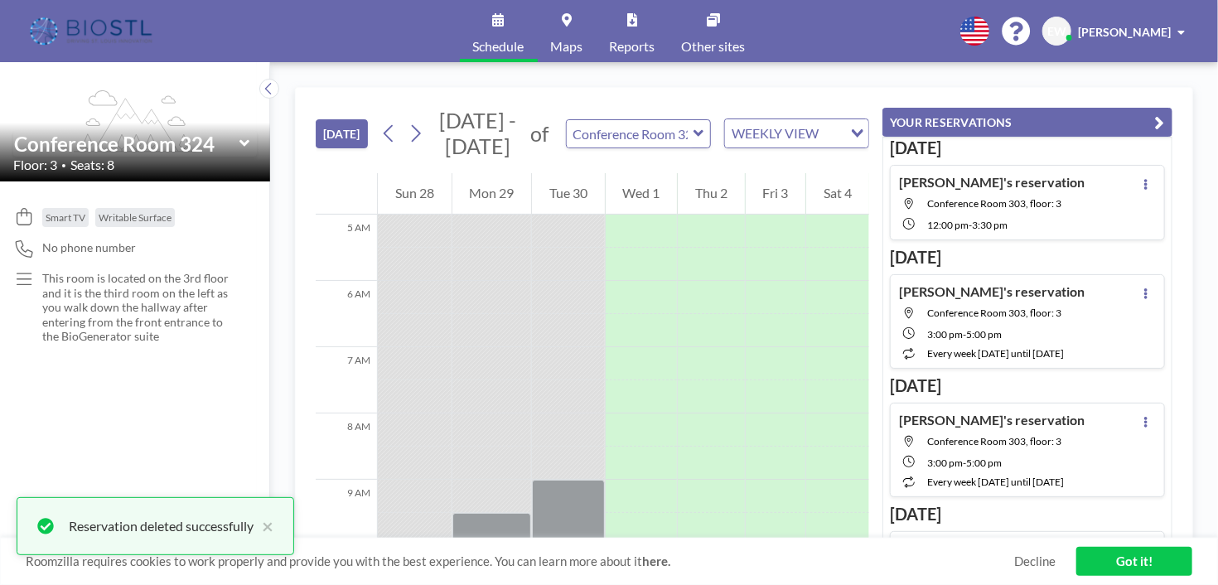
click at [981, 209] on div "[PERSON_NAME]'s reservation Conference Room 303, floor: 3 12:00 PM - 3:30 PM" at bounding box center [992, 202] width 186 height 57
type input "Conference Room 303"
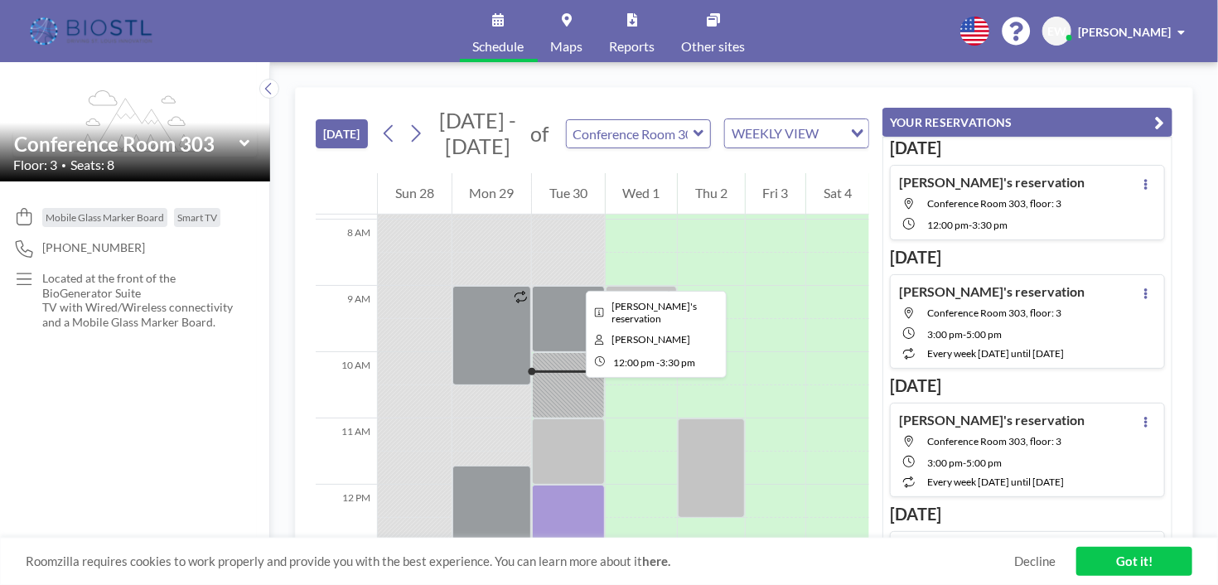
scroll to position [497, 0]
